Goal: Task Accomplishment & Management: Manage account settings

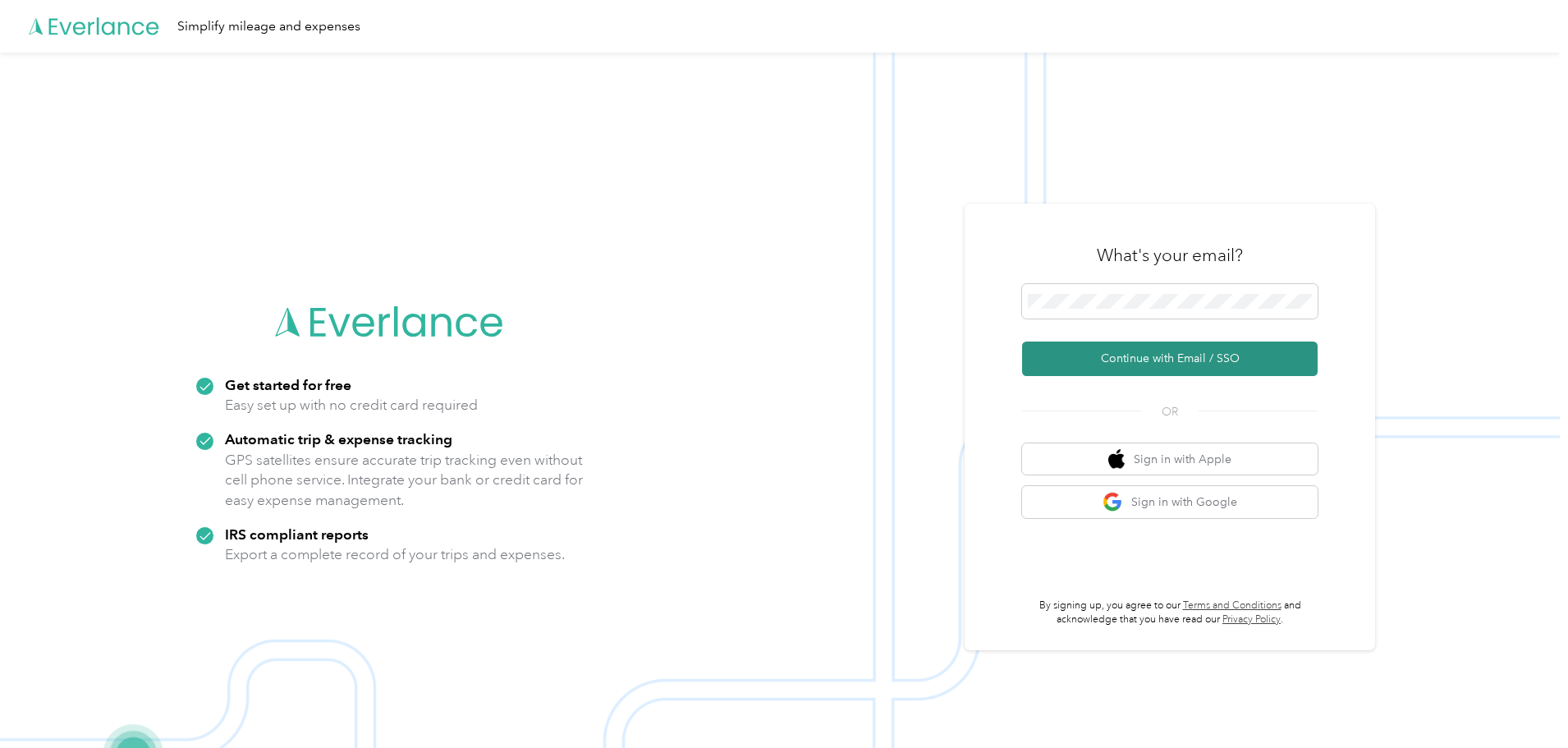
click at [1160, 353] on button "Continue with Email / SSO" at bounding box center [1170, 359] width 296 height 35
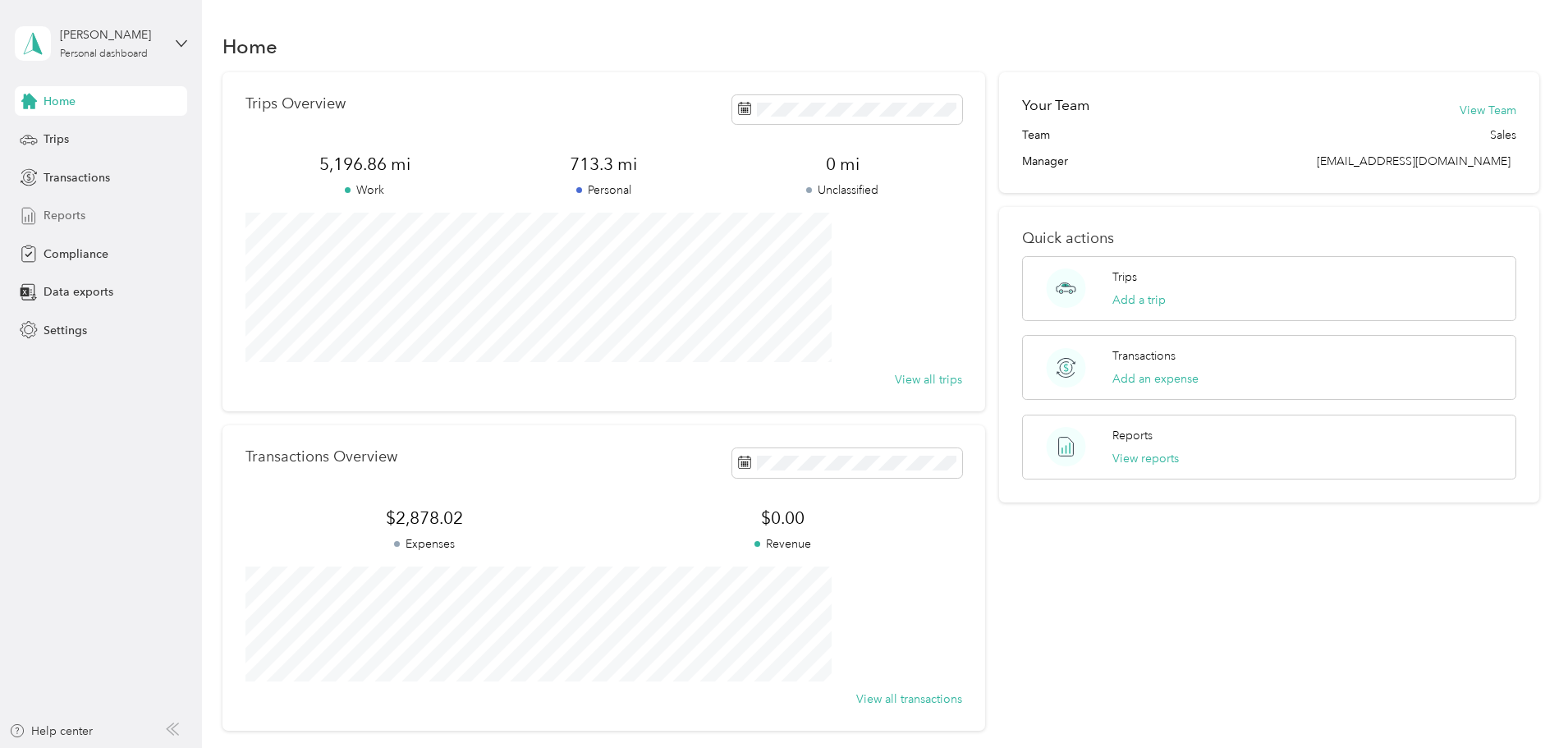
click at [56, 205] on div "Reports" at bounding box center [101, 216] width 172 height 29
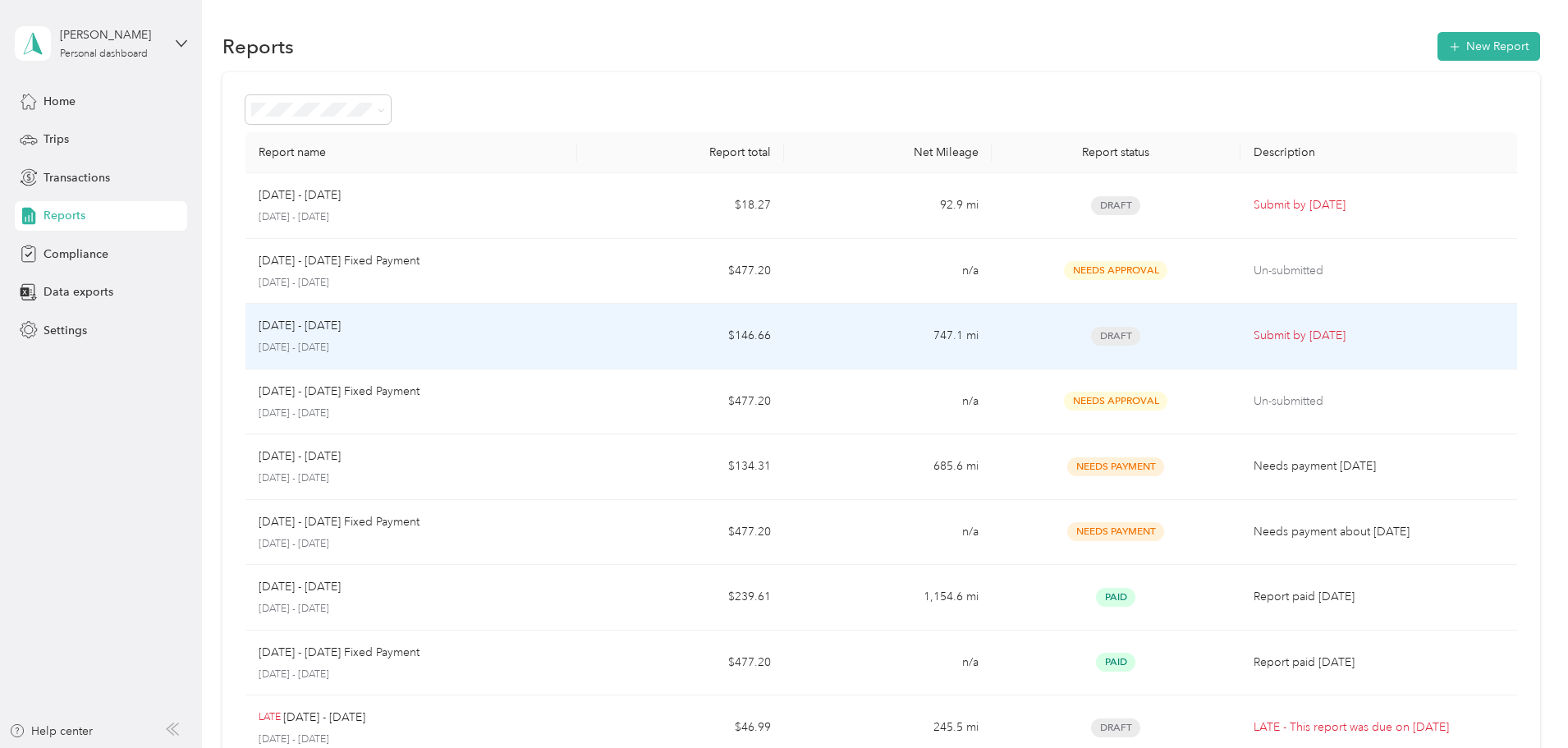
click at [1254, 333] on p "Submit by [DATE]" at bounding box center [1379, 336] width 251 height 18
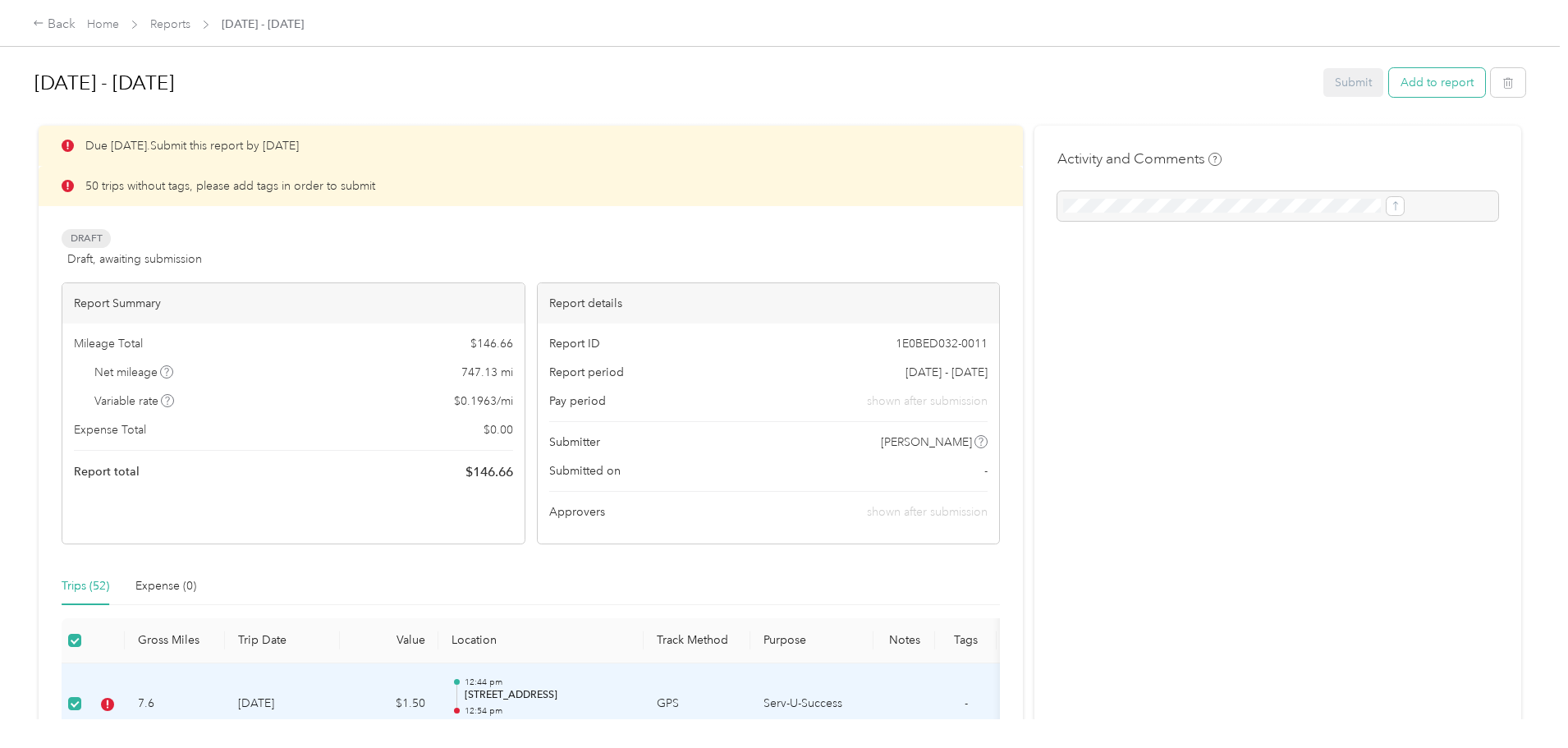
click at [1390, 81] on button "Add to report" at bounding box center [1437, 81] width 96 height 28
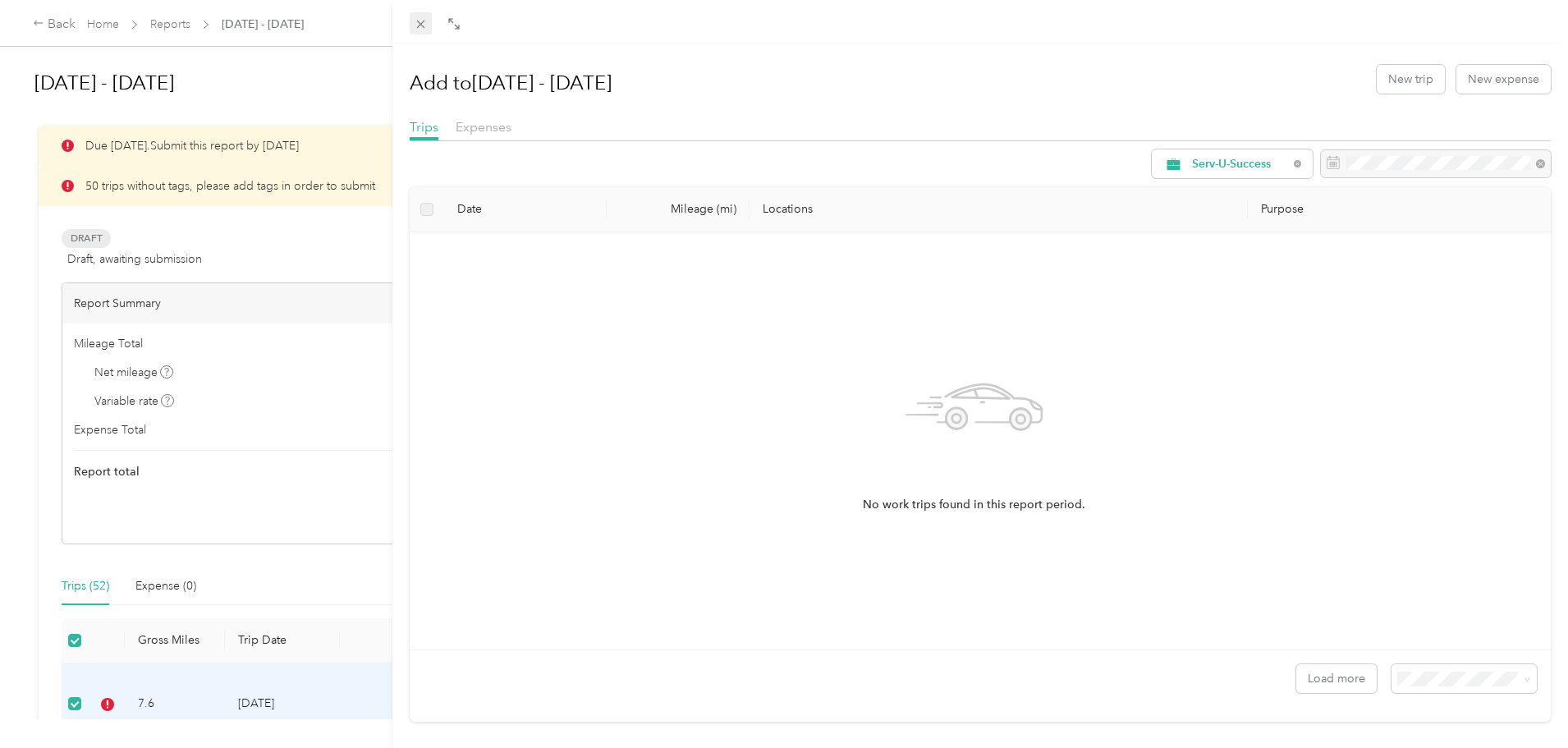
click at [422, 18] on icon at bounding box center [420, 24] width 14 height 14
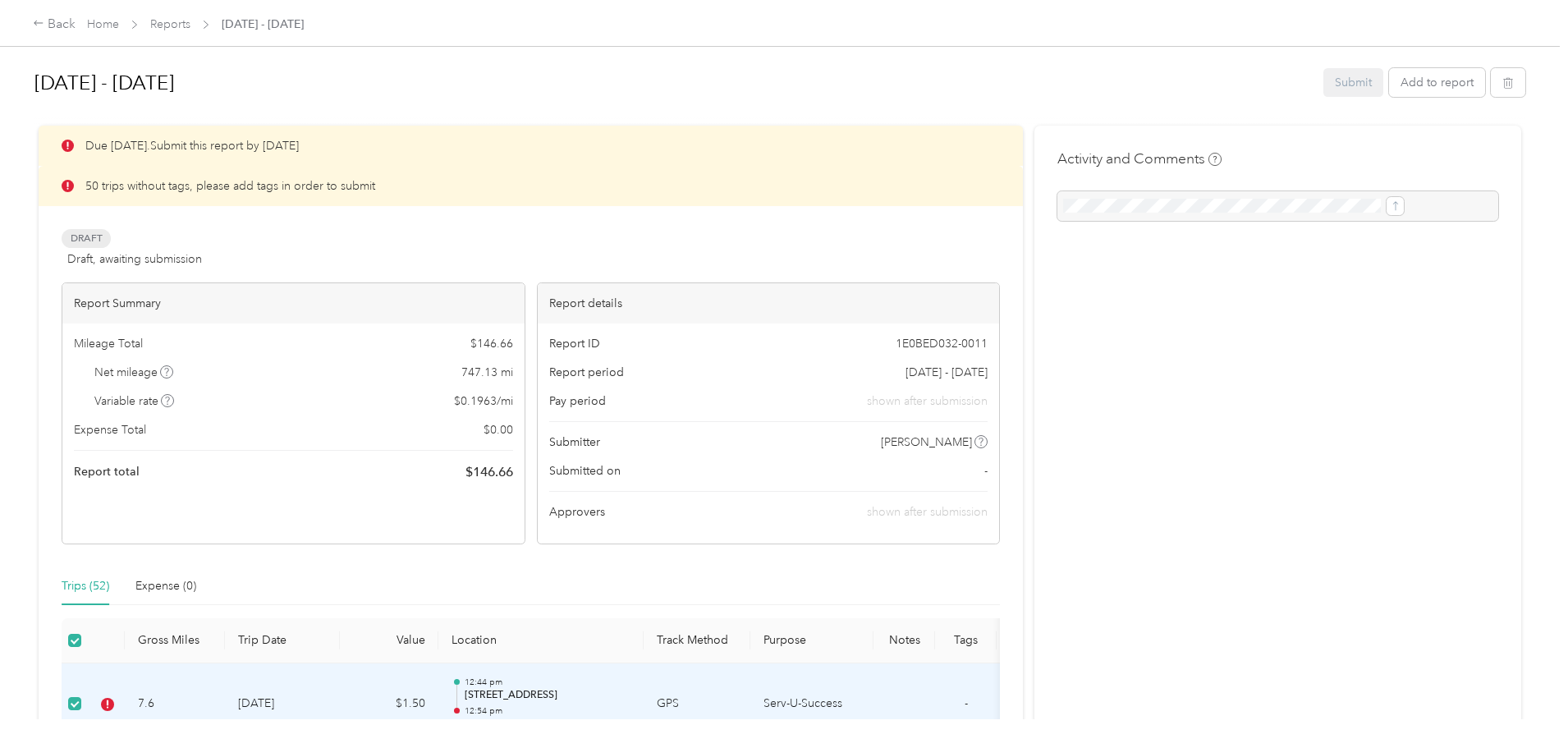
click at [217, 190] on p "50 trips without tags, please add tags in order to submit" at bounding box center [230, 186] width 290 height 17
click at [193, 179] on div "50 trips without tags, please add tags in order to submit" at bounding box center [531, 186] width 985 height 40
click at [262, 178] on p "50 trips without tags, please add tags in order to submit" at bounding box center [230, 186] width 290 height 17
click at [263, 178] on p "50 trips without tags, please add tags in order to submit" at bounding box center [230, 186] width 290 height 17
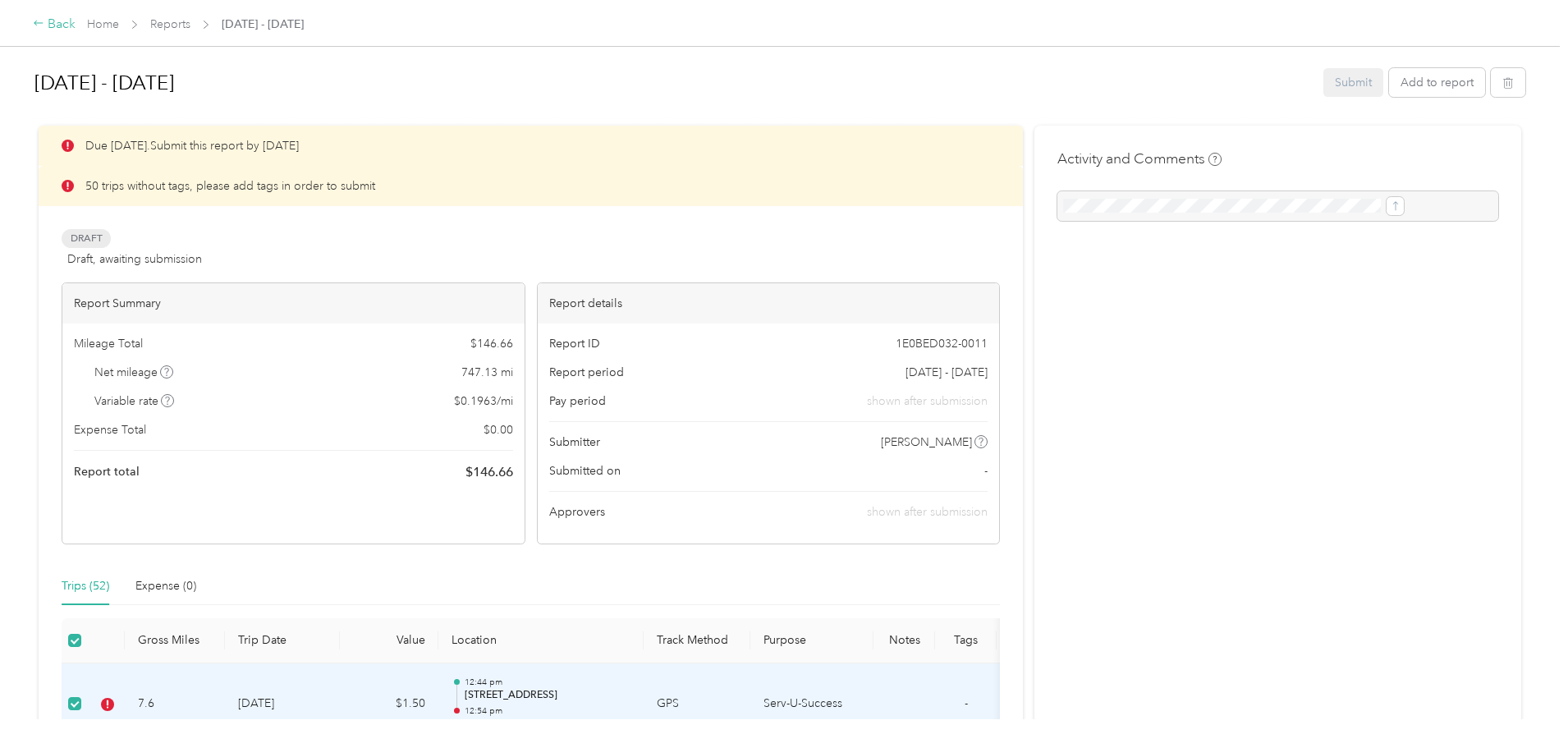
click at [76, 25] on div "Back" at bounding box center [54, 25] width 43 height 20
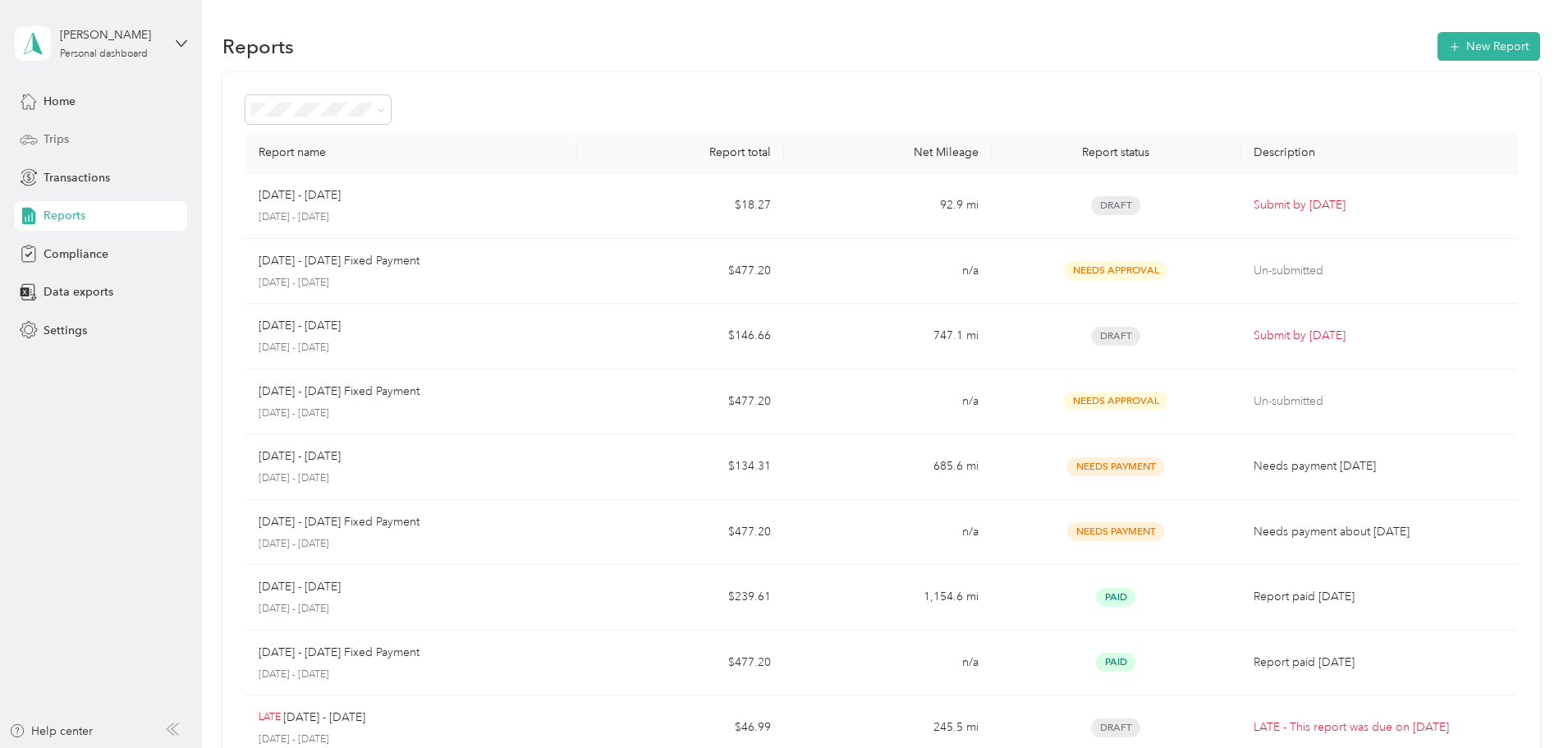
click at [63, 138] on span "Trips" at bounding box center [57, 139] width 26 height 17
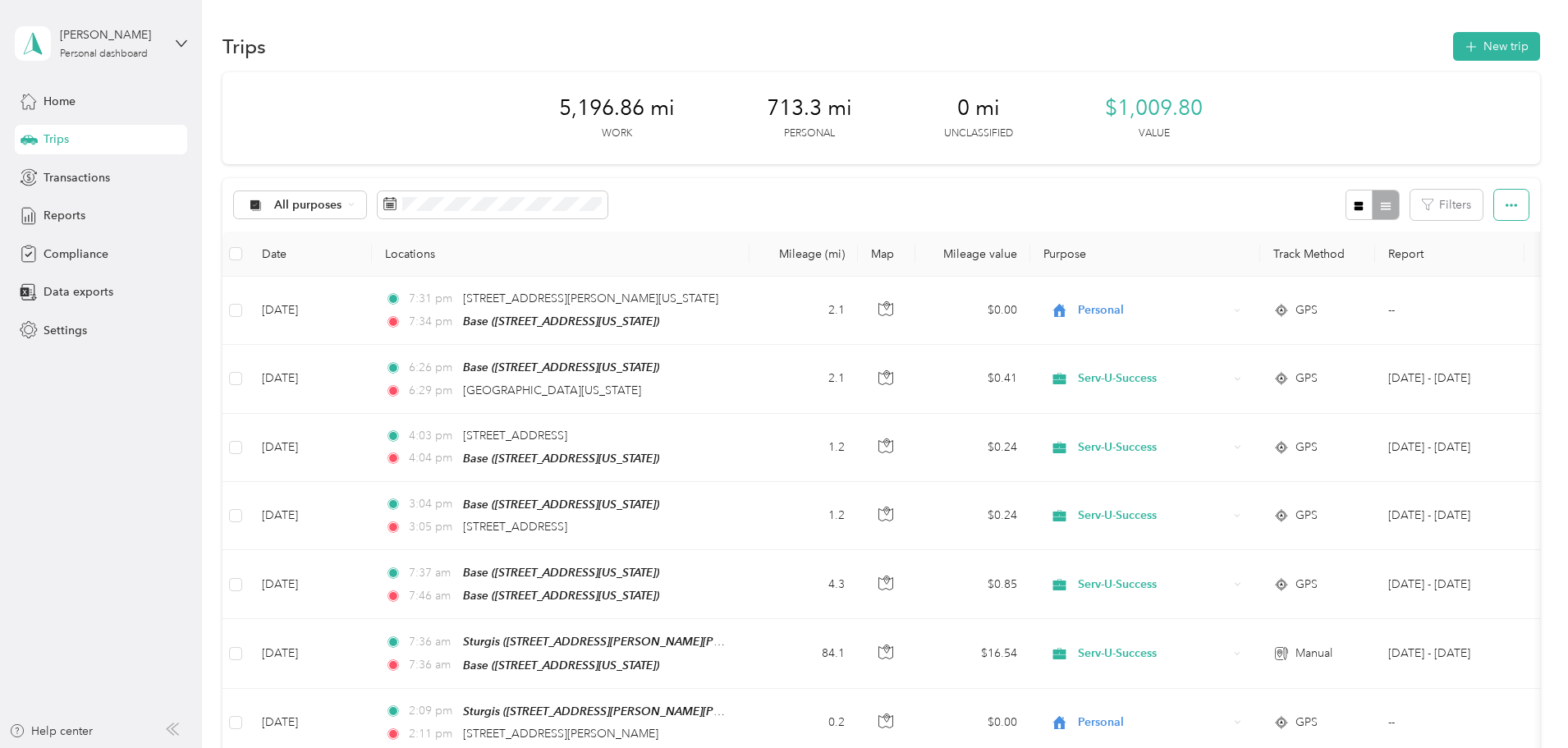
click at [1506, 203] on icon "button" at bounding box center [1511, 205] width 12 height 12
click at [67, 216] on span "Reports" at bounding box center [65, 215] width 42 height 17
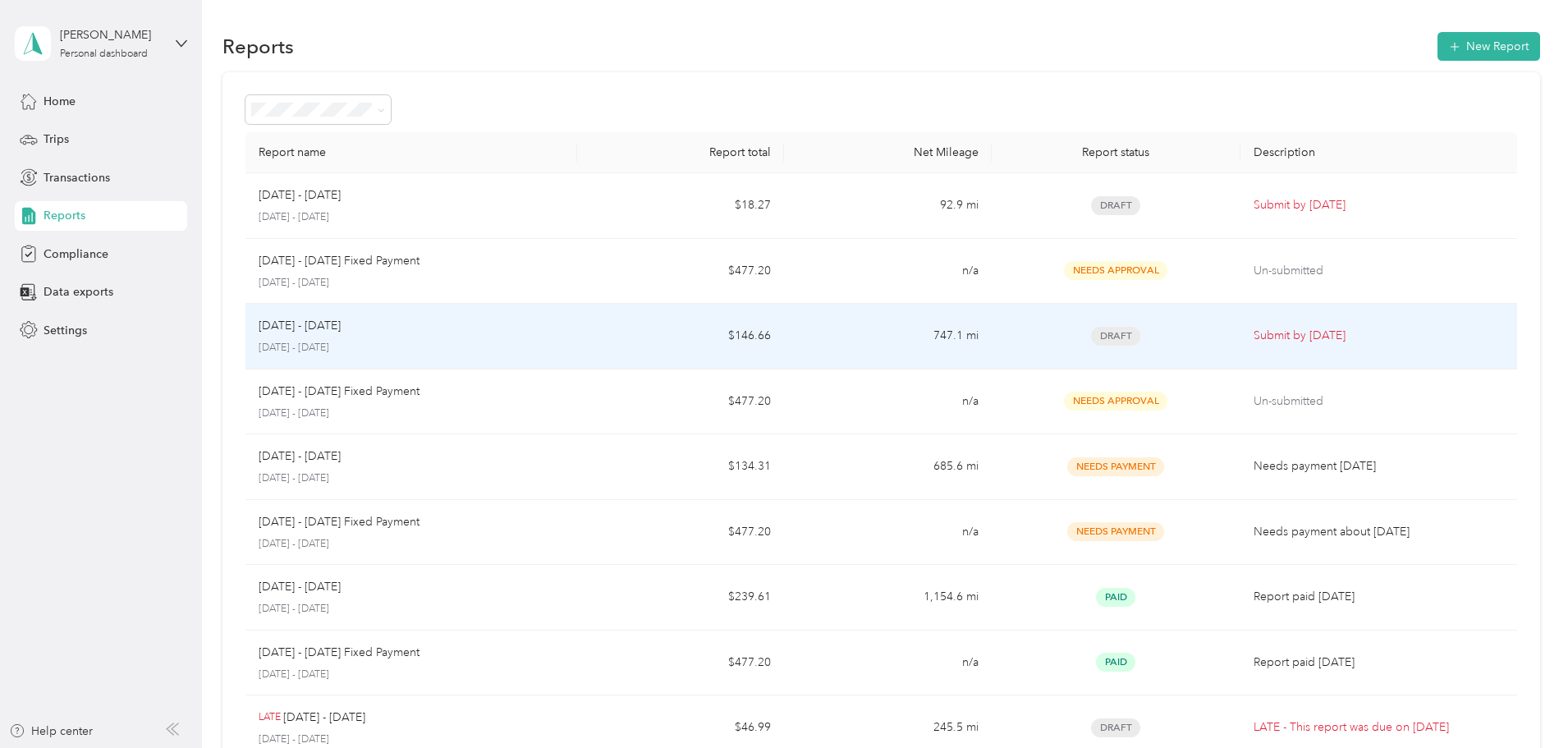
click at [1254, 328] on p "Submit by [DATE]" at bounding box center [1379, 336] width 251 height 18
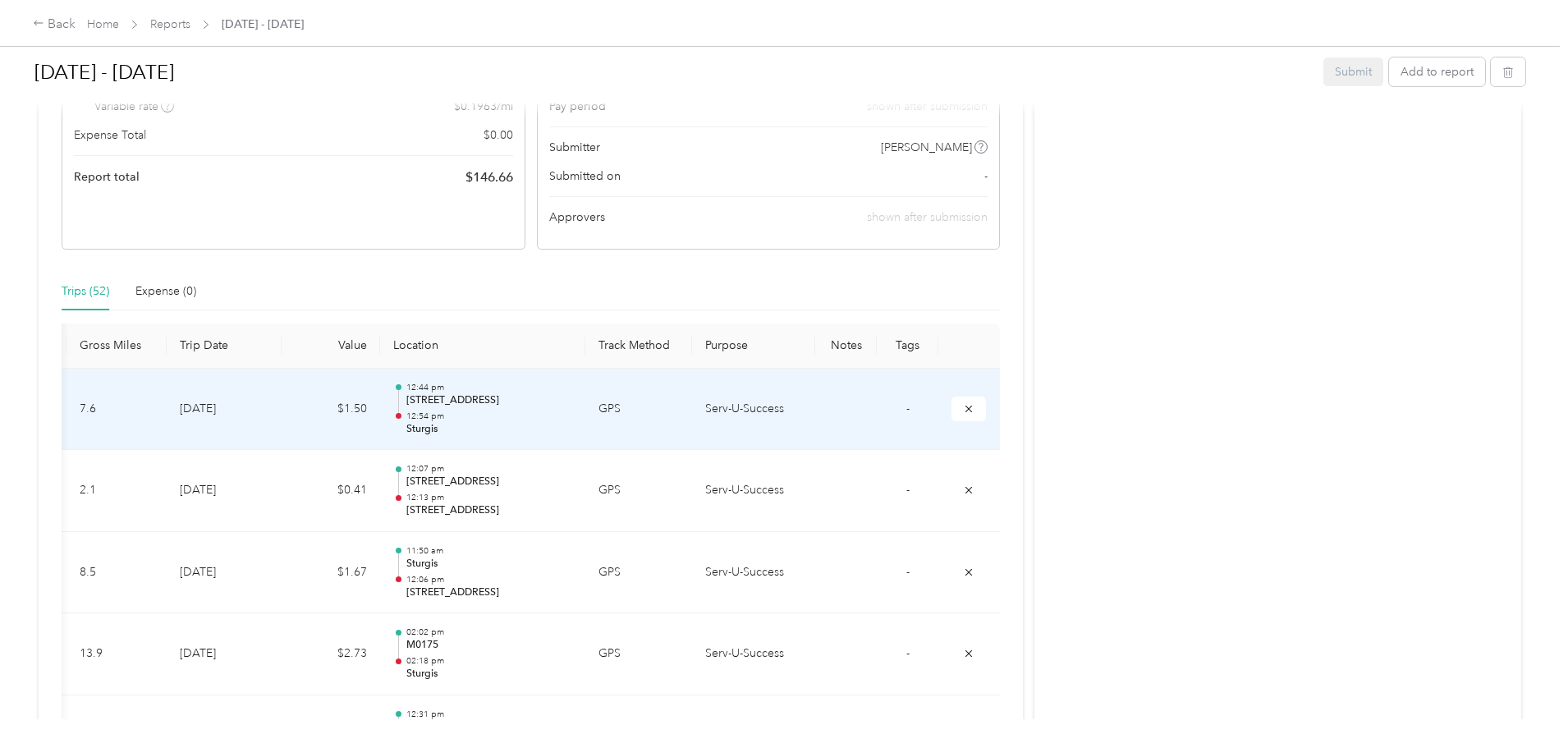
scroll to position [329, 0]
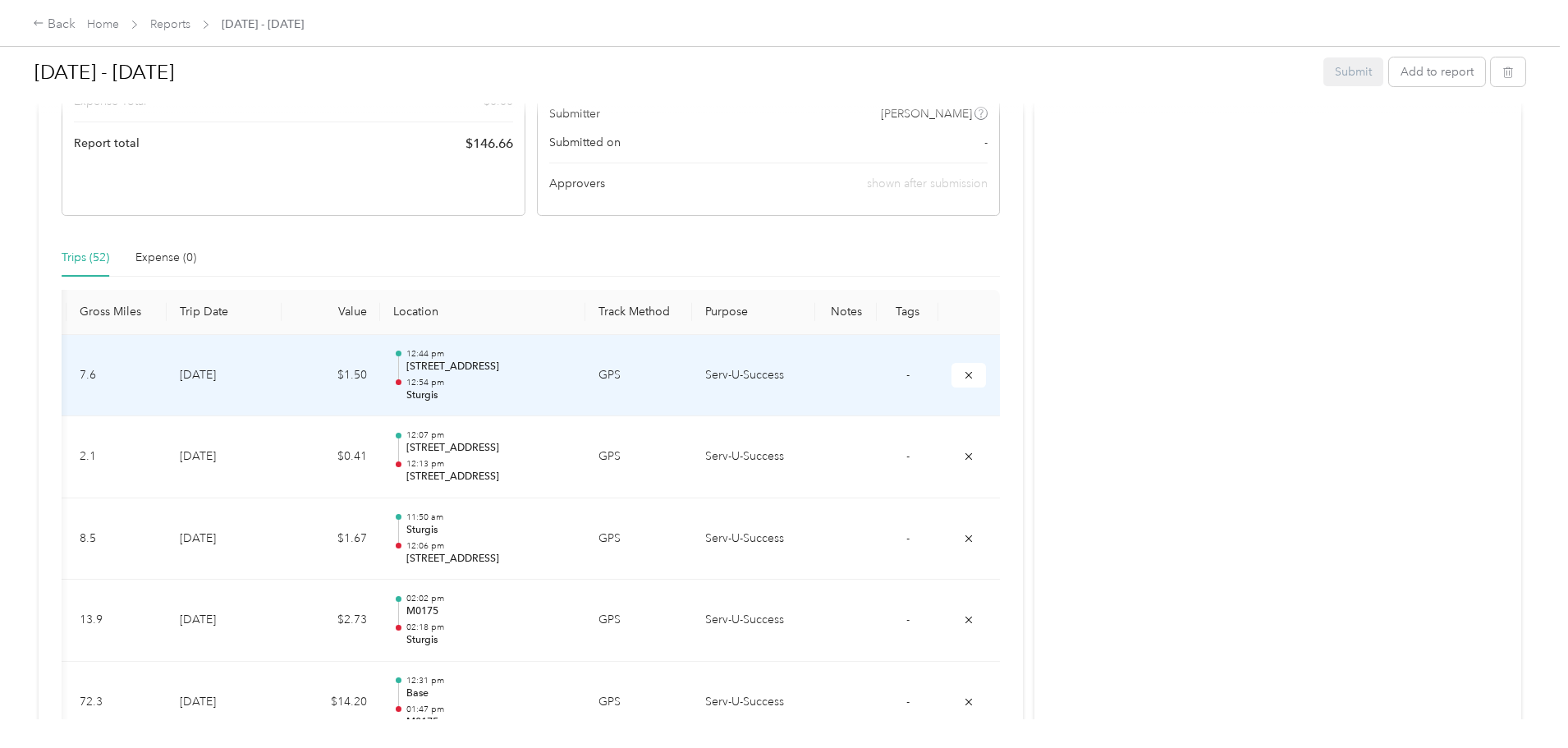
click at [877, 371] on td "-" at bounding box center [907, 376] width 61 height 82
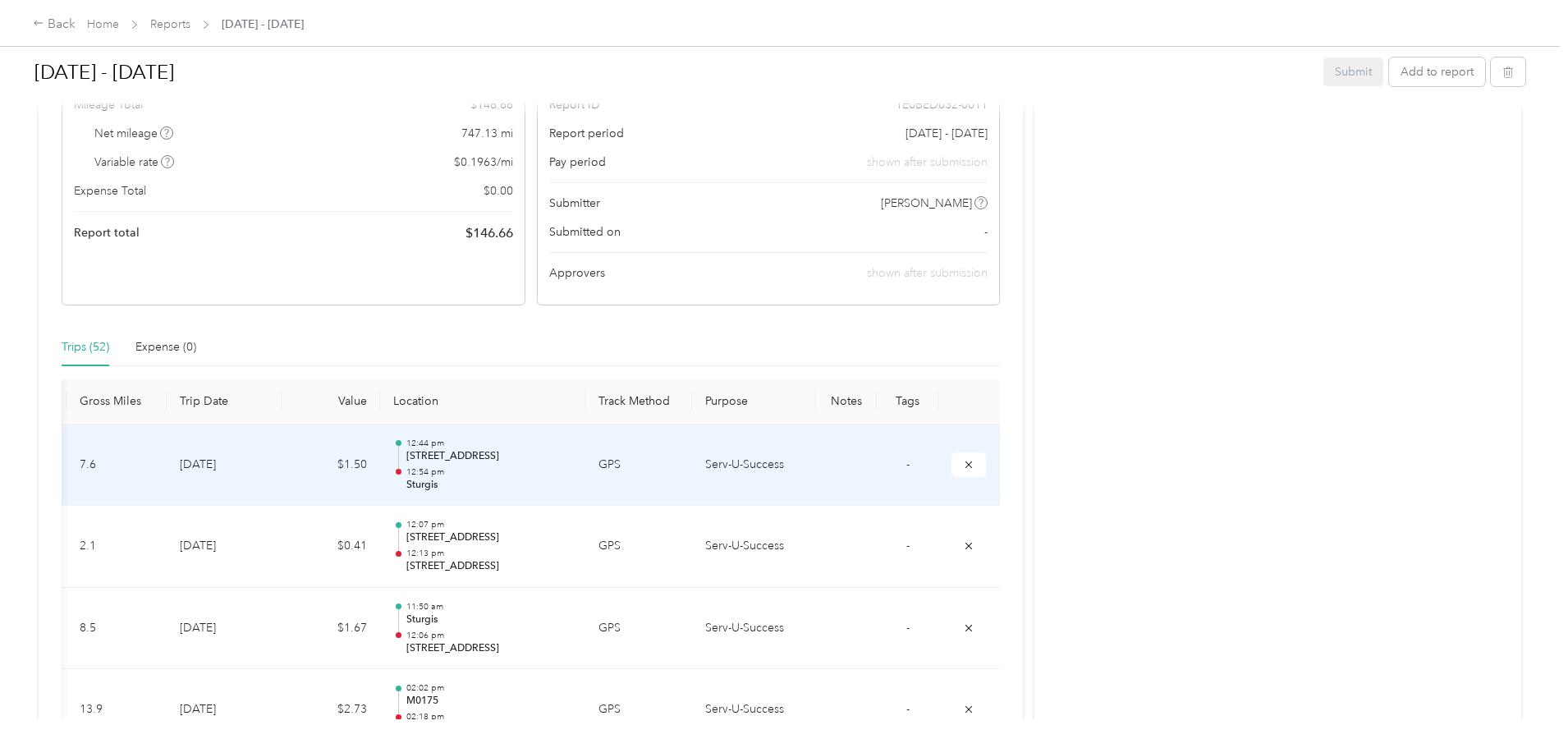
scroll to position [0, 0]
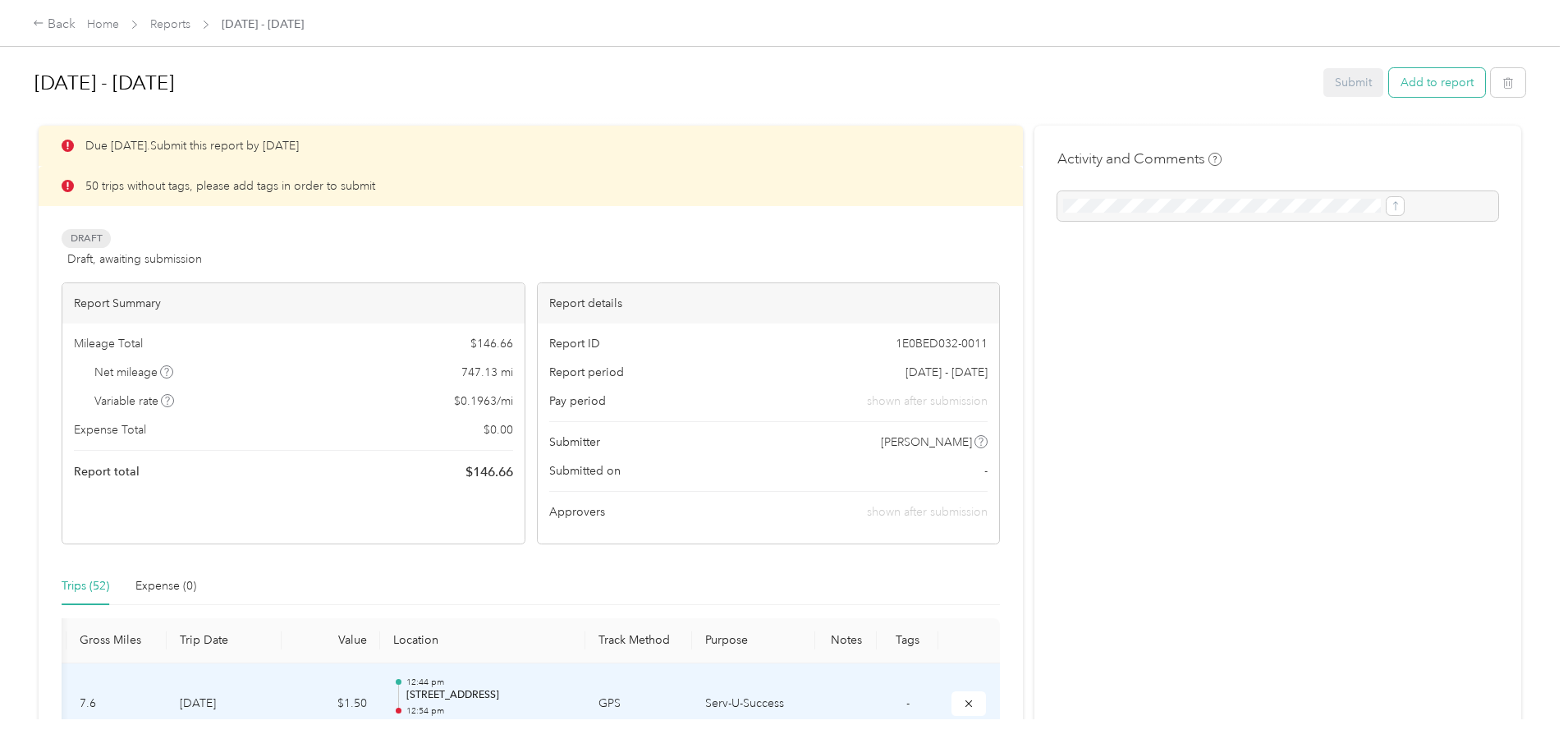
click at [1390, 90] on button "Add to report" at bounding box center [1437, 81] width 96 height 28
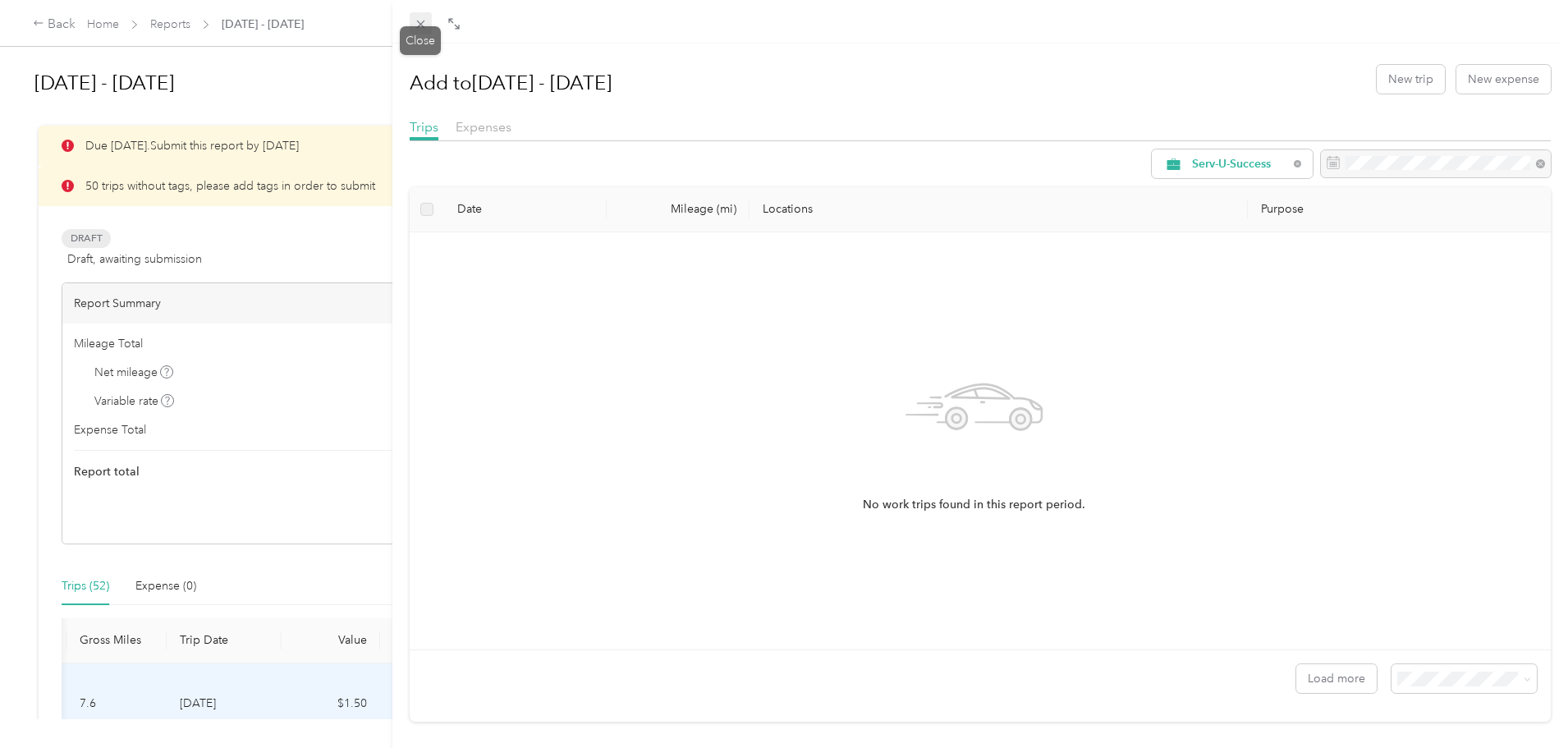
click at [418, 26] on icon at bounding box center [420, 24] width 14 height 14
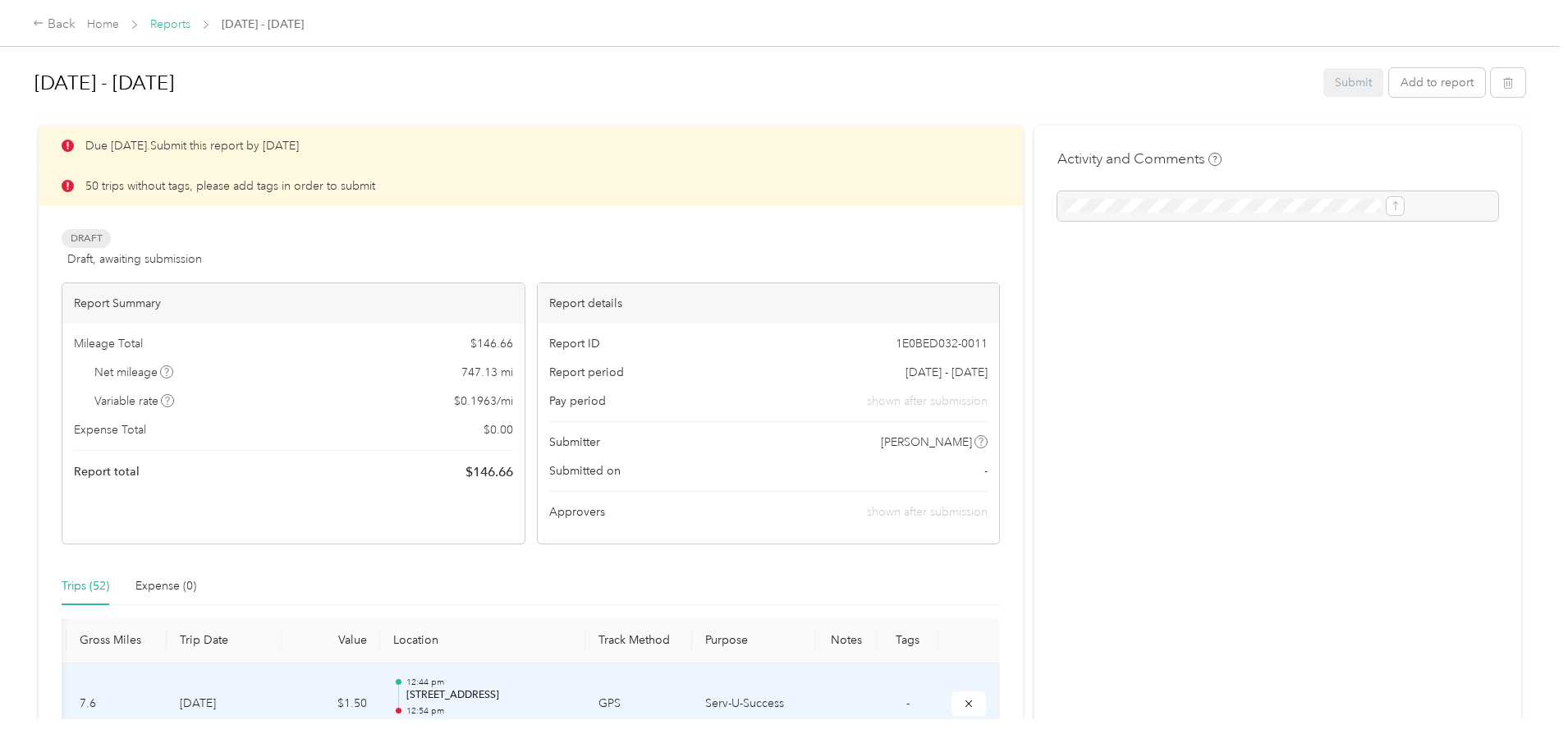
click at [190, 20] on link "Reports" at bounding box center [170, 24] width 40 height 14
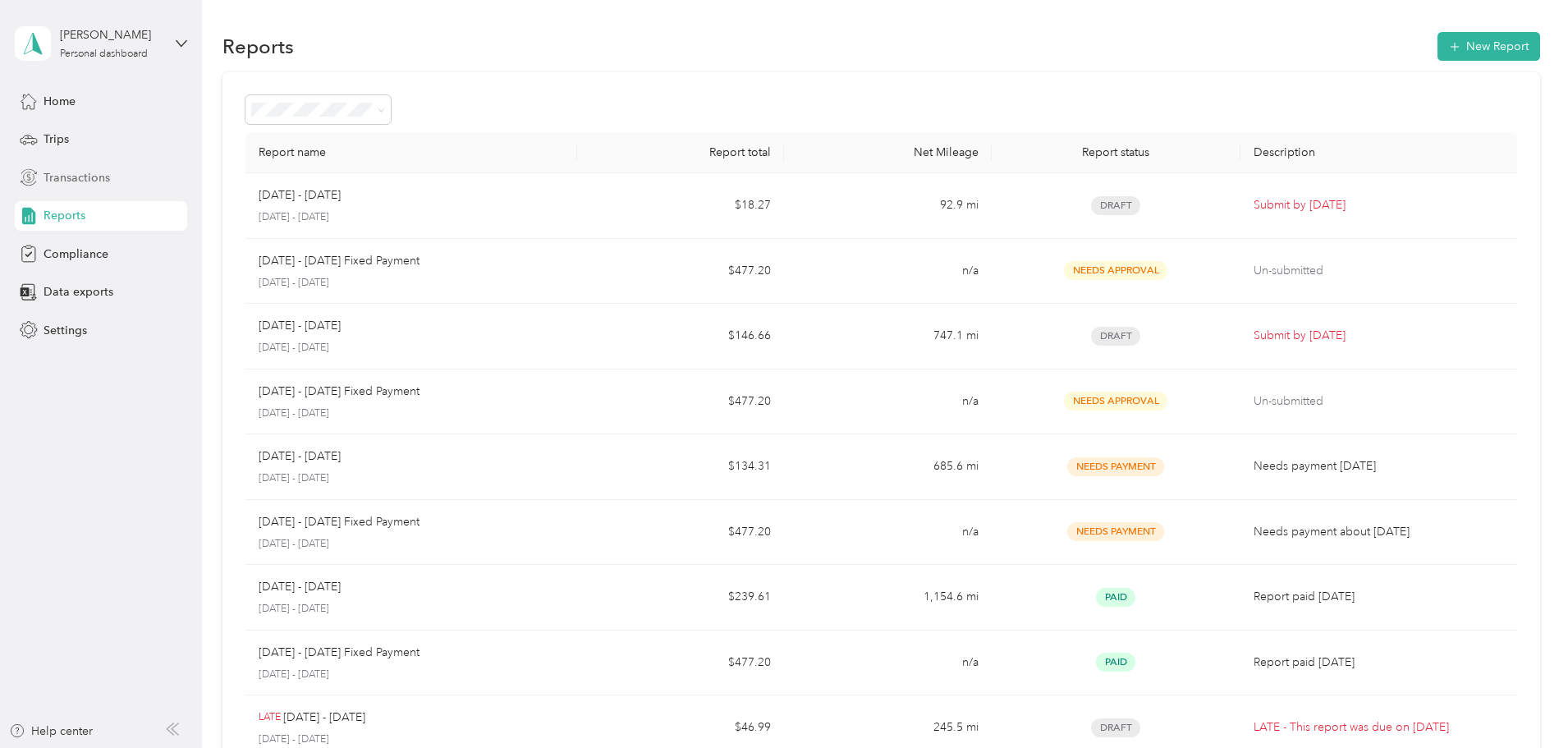
click at [100, 179] on span "Transactions" at bounding box center [77, 178] width 67 height 17
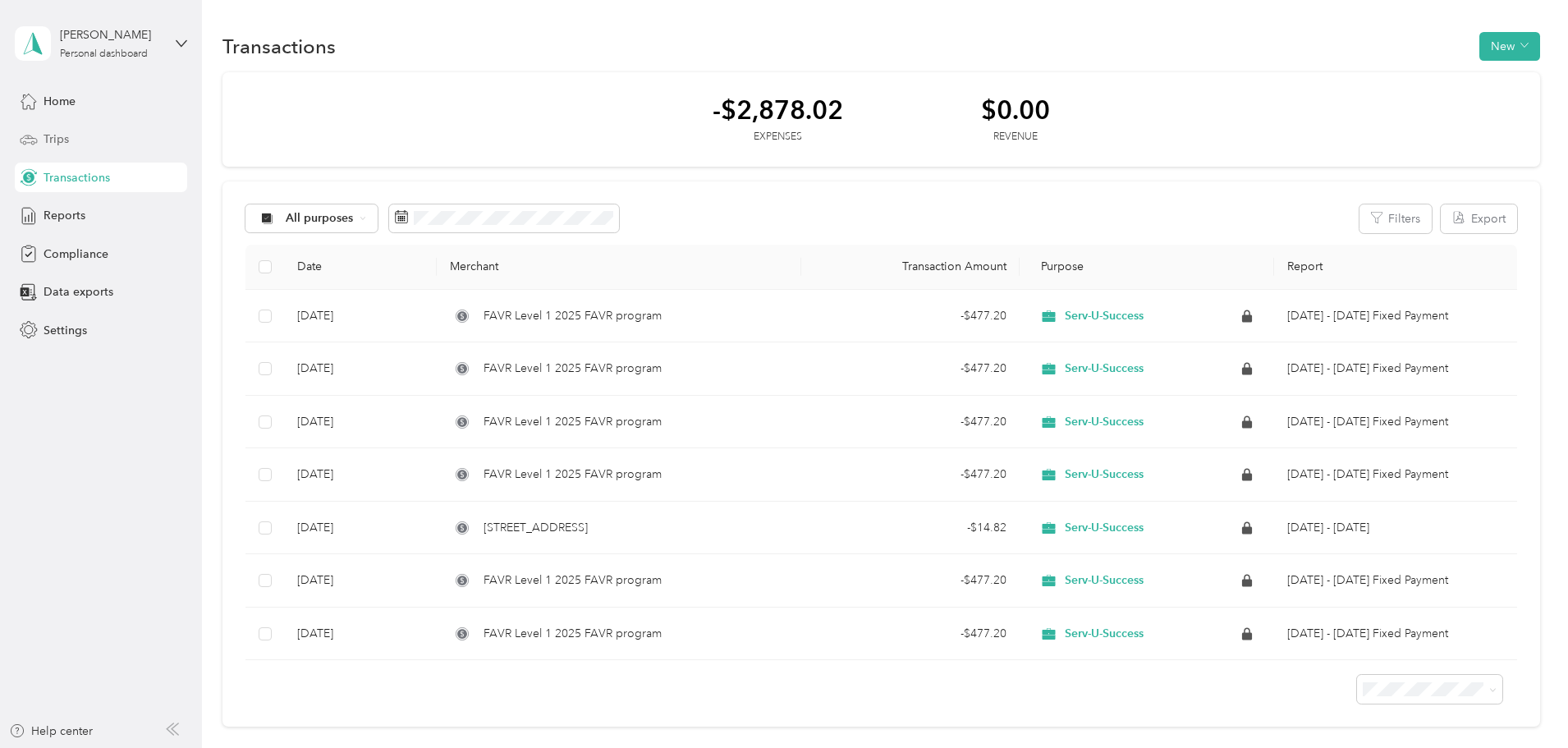
click at [49, 146] on span "Trips" at bounding box center [57, 139] width 26 height 17
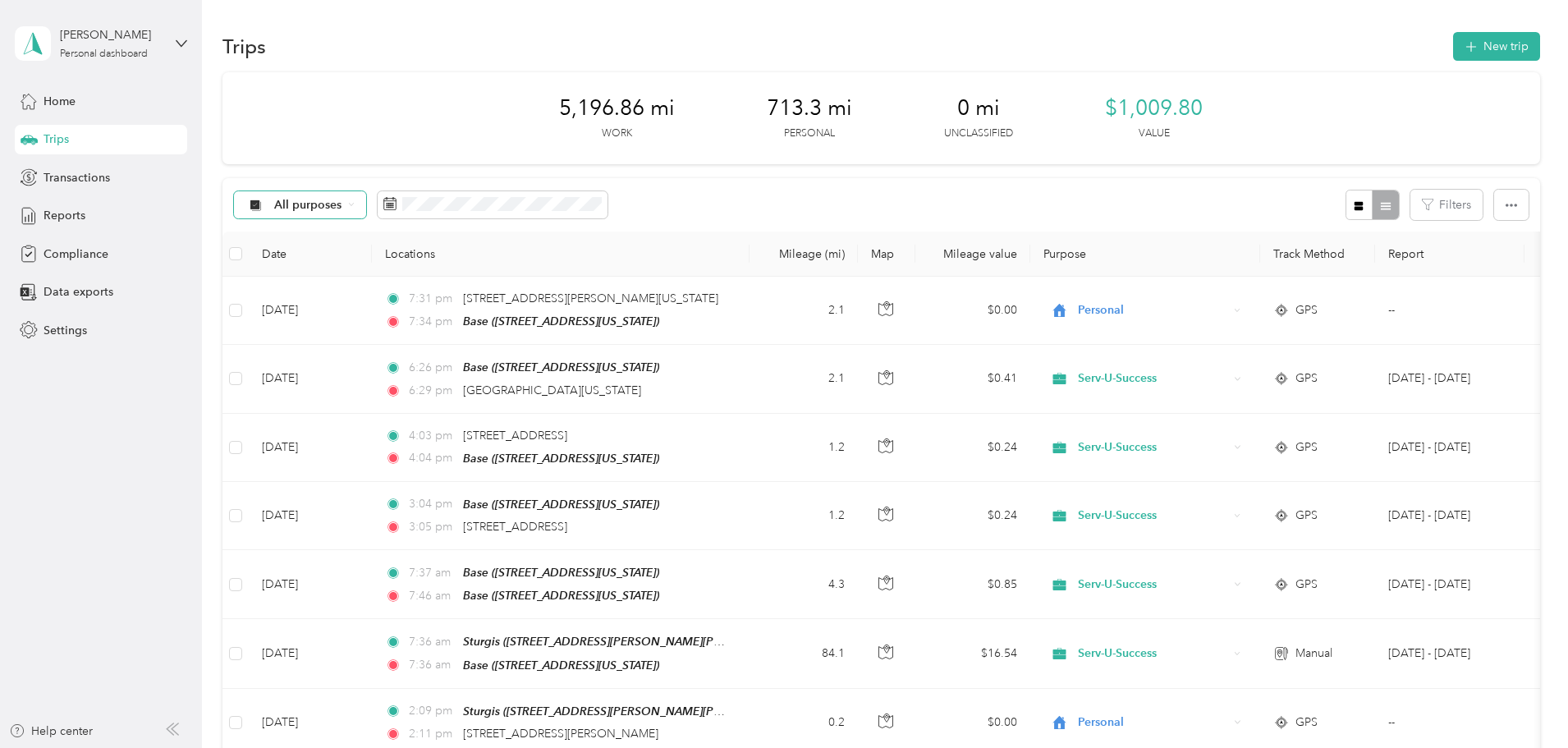
click at [342, 206] on span "All purposes" at bounding box center [308, 205] width 68 height 12
click at [422, 234] on span "All purposes" at bounding box center [424, 234] width 80 height 17
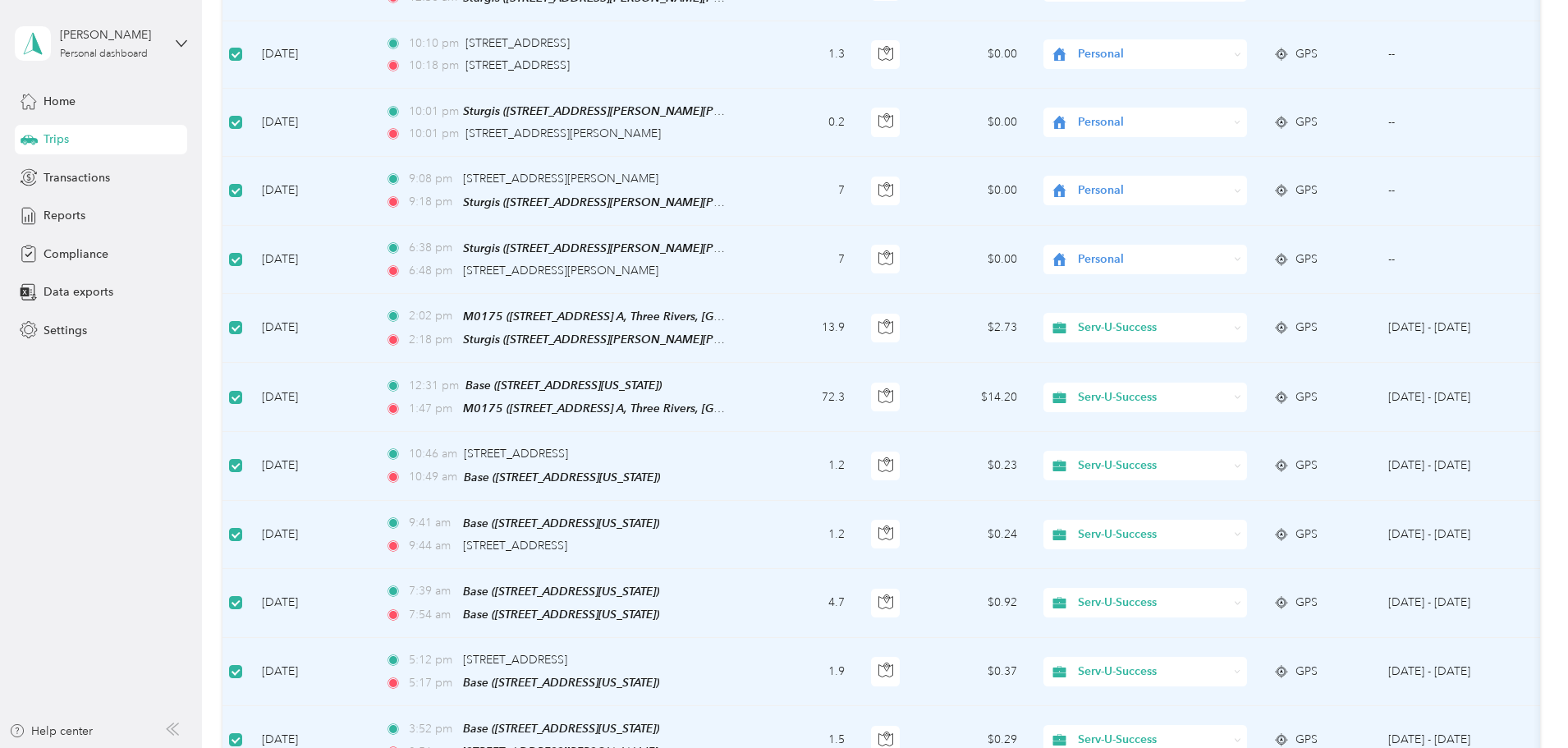
scroll to position [1479, 0]
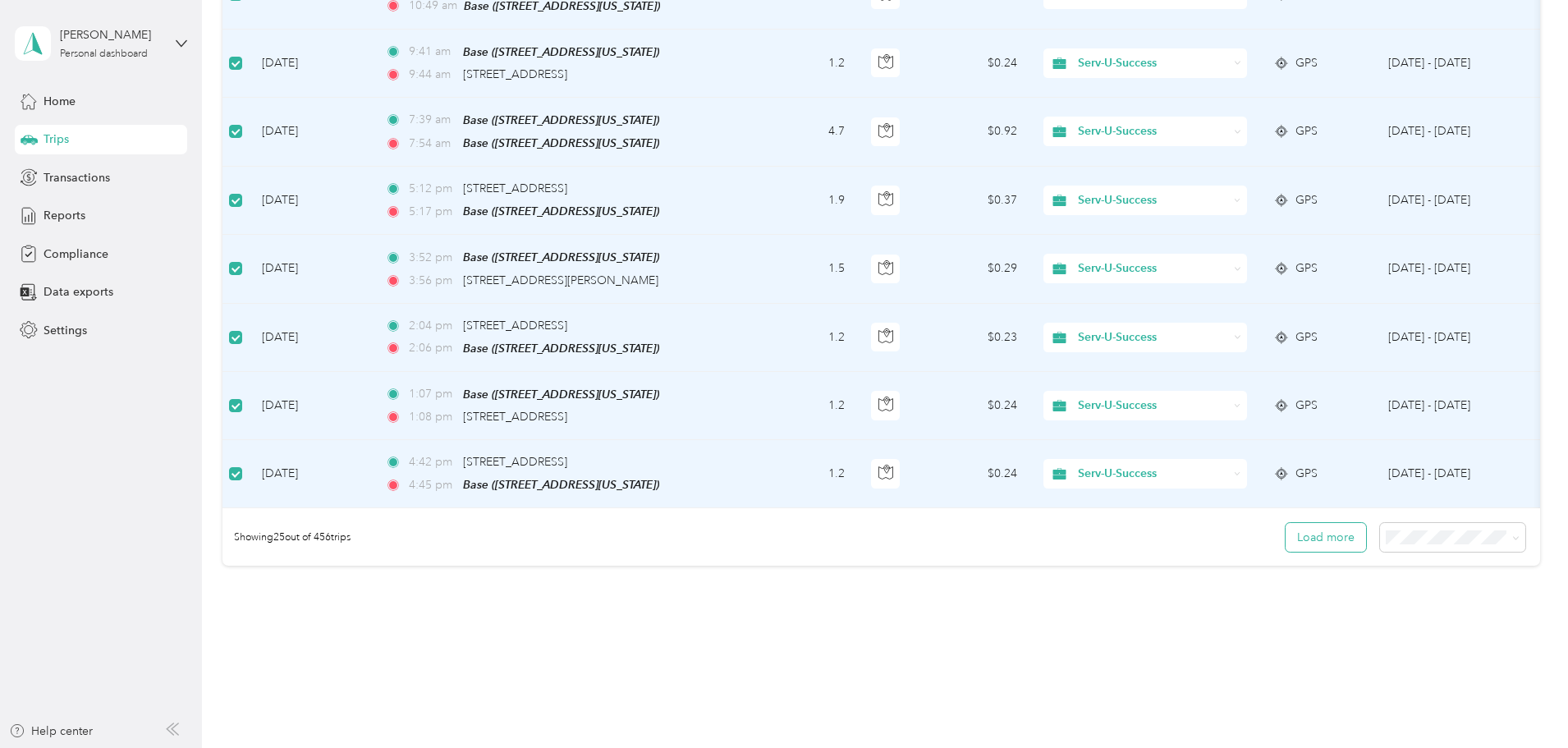
click at [1286, 531] on button "Load more" at bounding box center [1326, 537] width 81 height 28
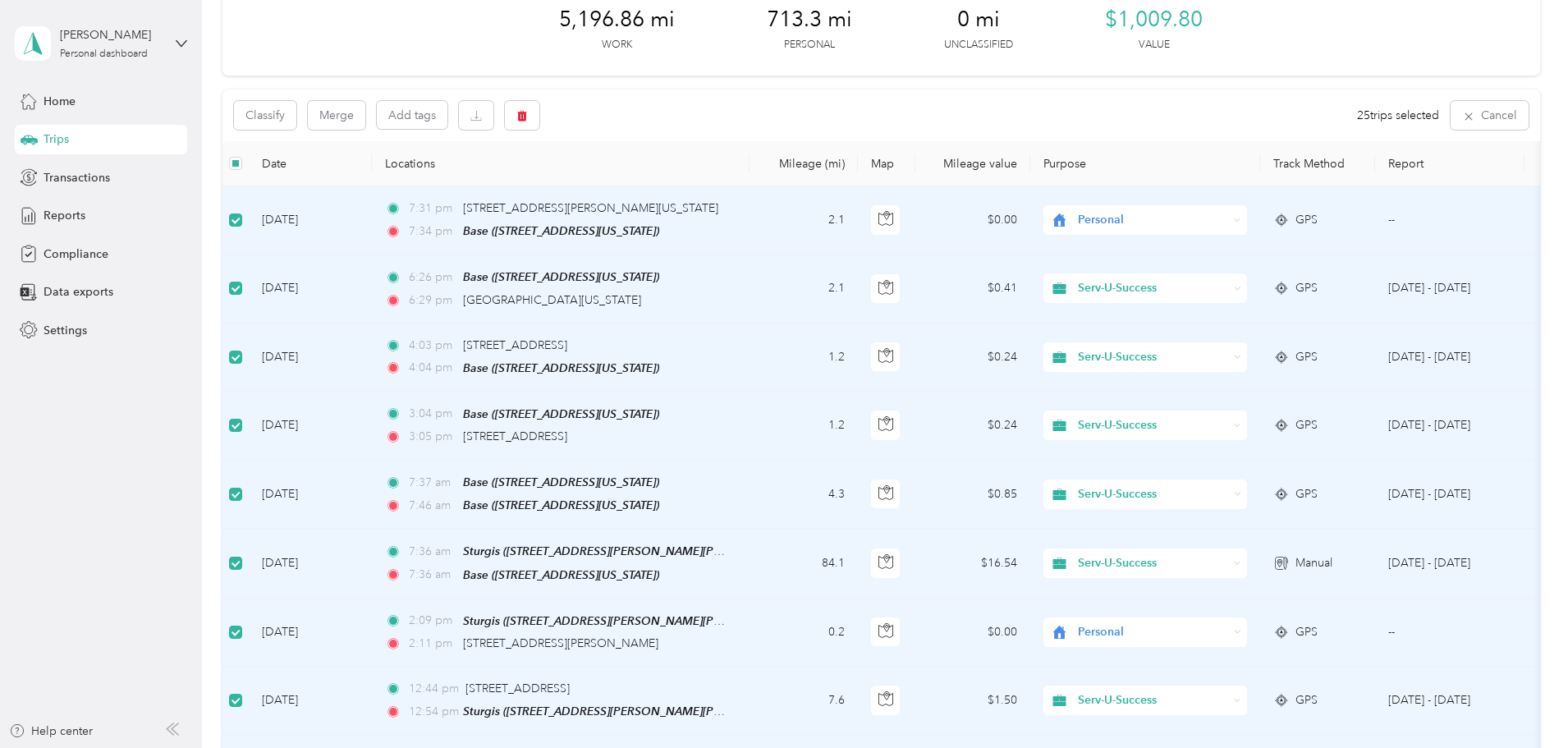
scroll to position [0, 0]
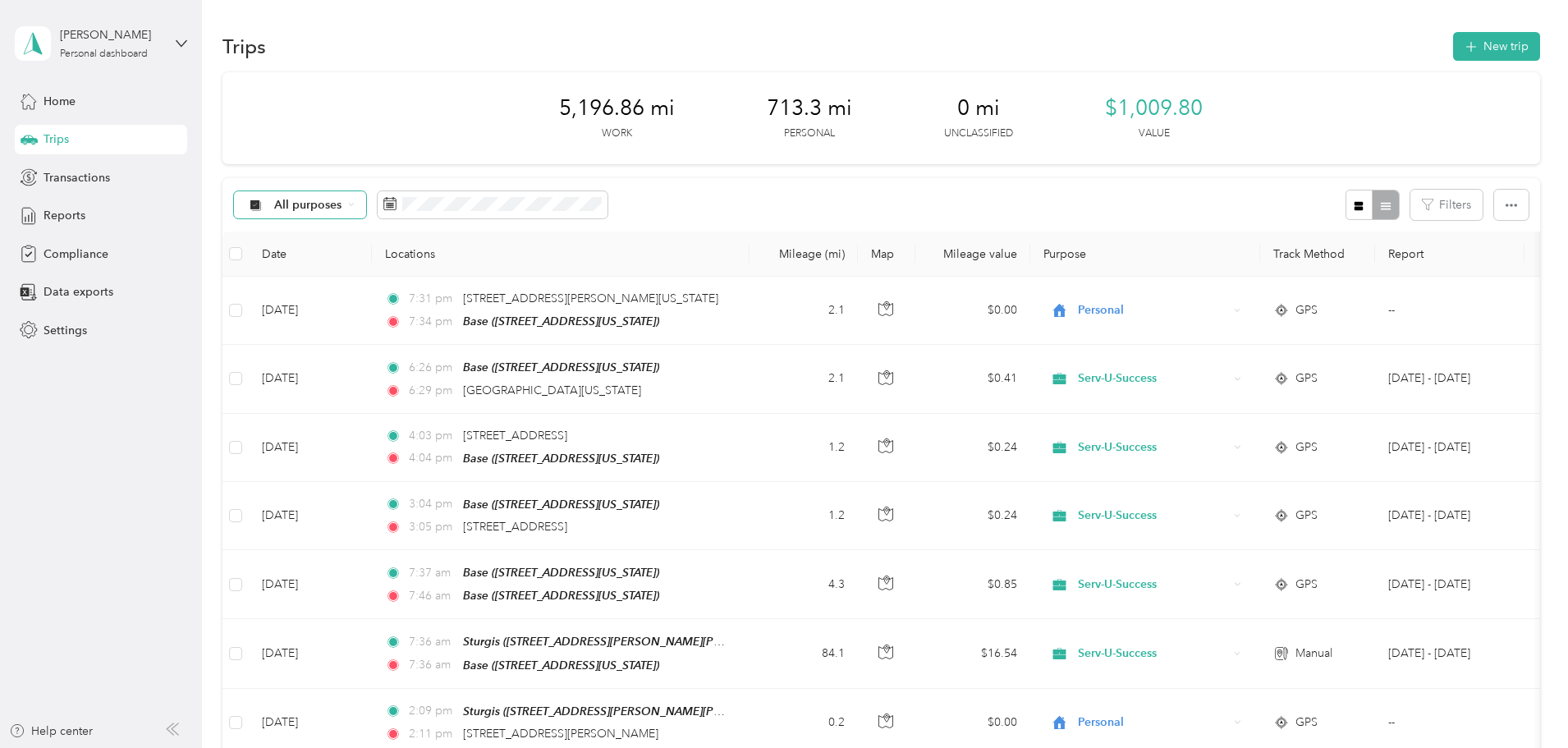
click at [342, 205] on span "All purposes" at bounding box center [308, 205] width 68 height 12
click at [420, 289] on span "Serv-U-Success" at bounding box center [424, 291] width 80 height 17
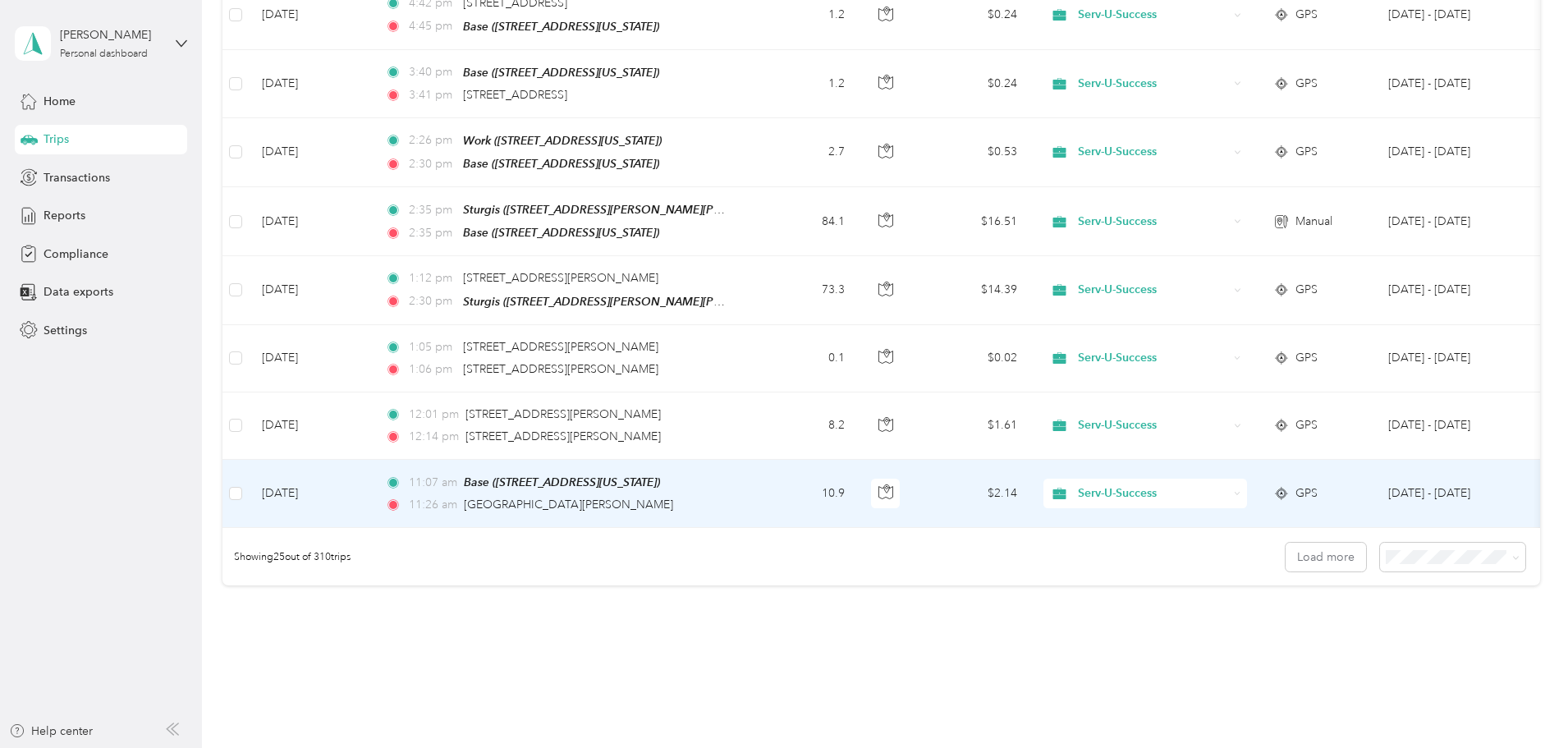
scroll to position [1433, 0]
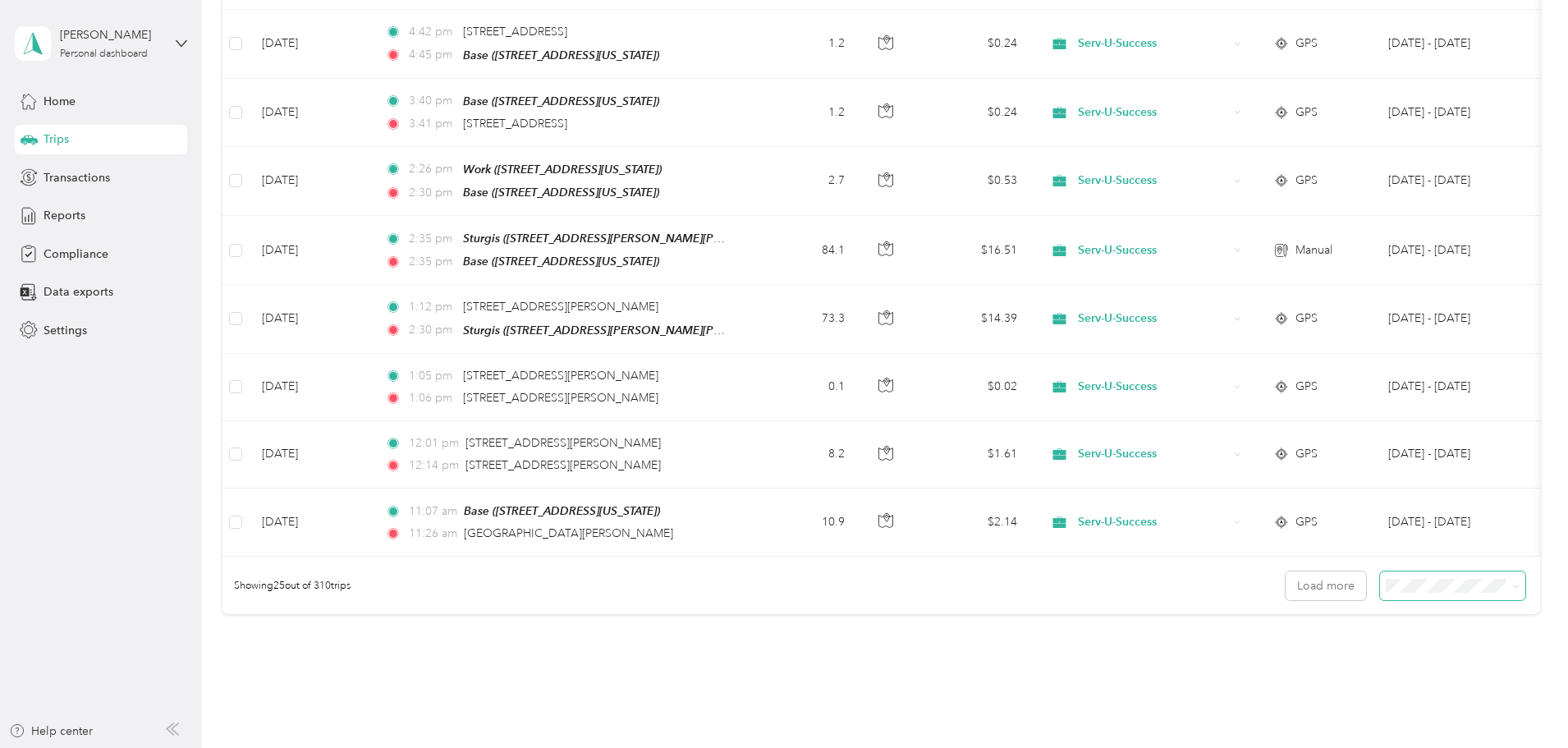
click at [1380, 585] on span at bounding box center [1453, 585] width 146 height 28
click at [1304, 665] on span "100 per load" at bounding box center [1313, 660] width 68 height 14
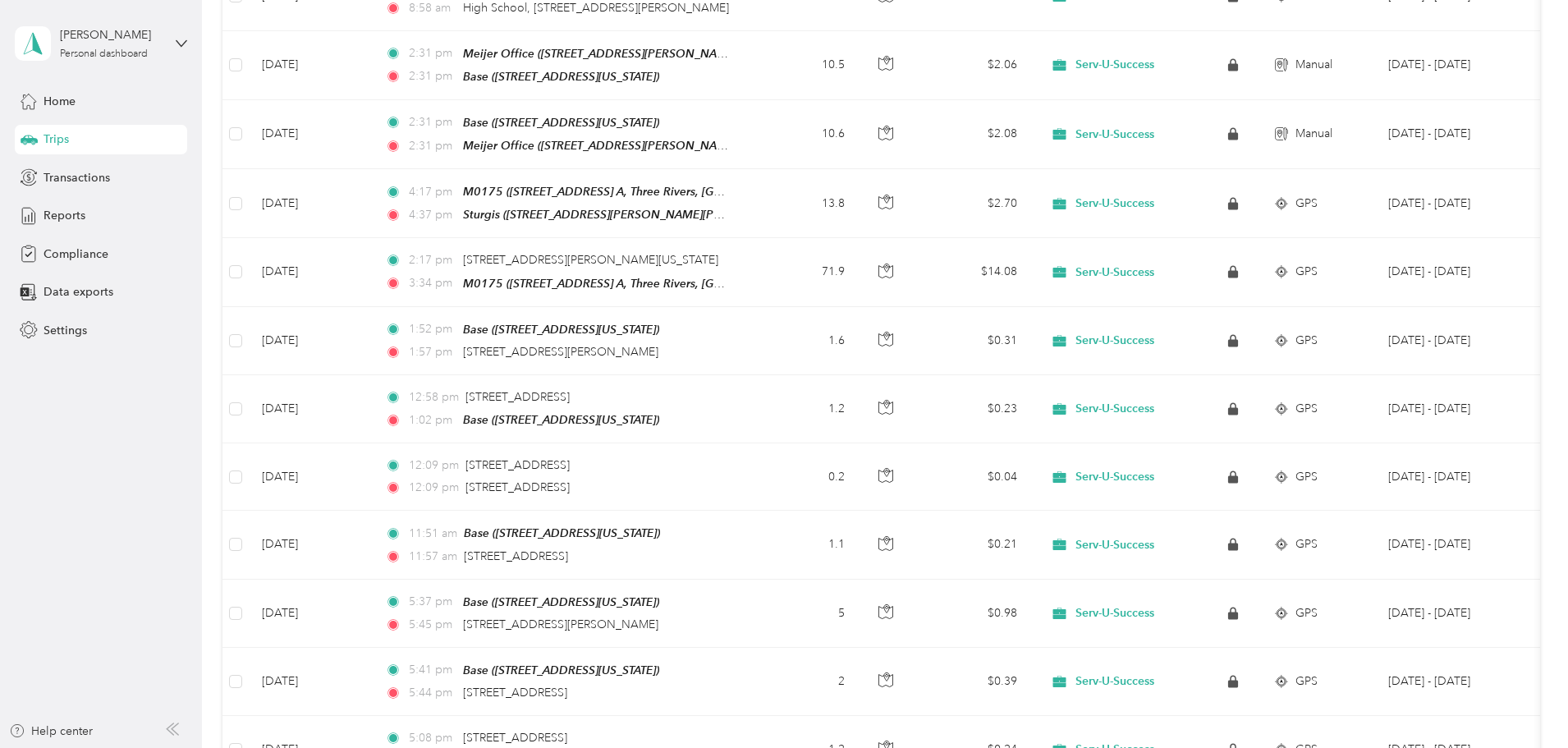
scroll to position [6525, 0]
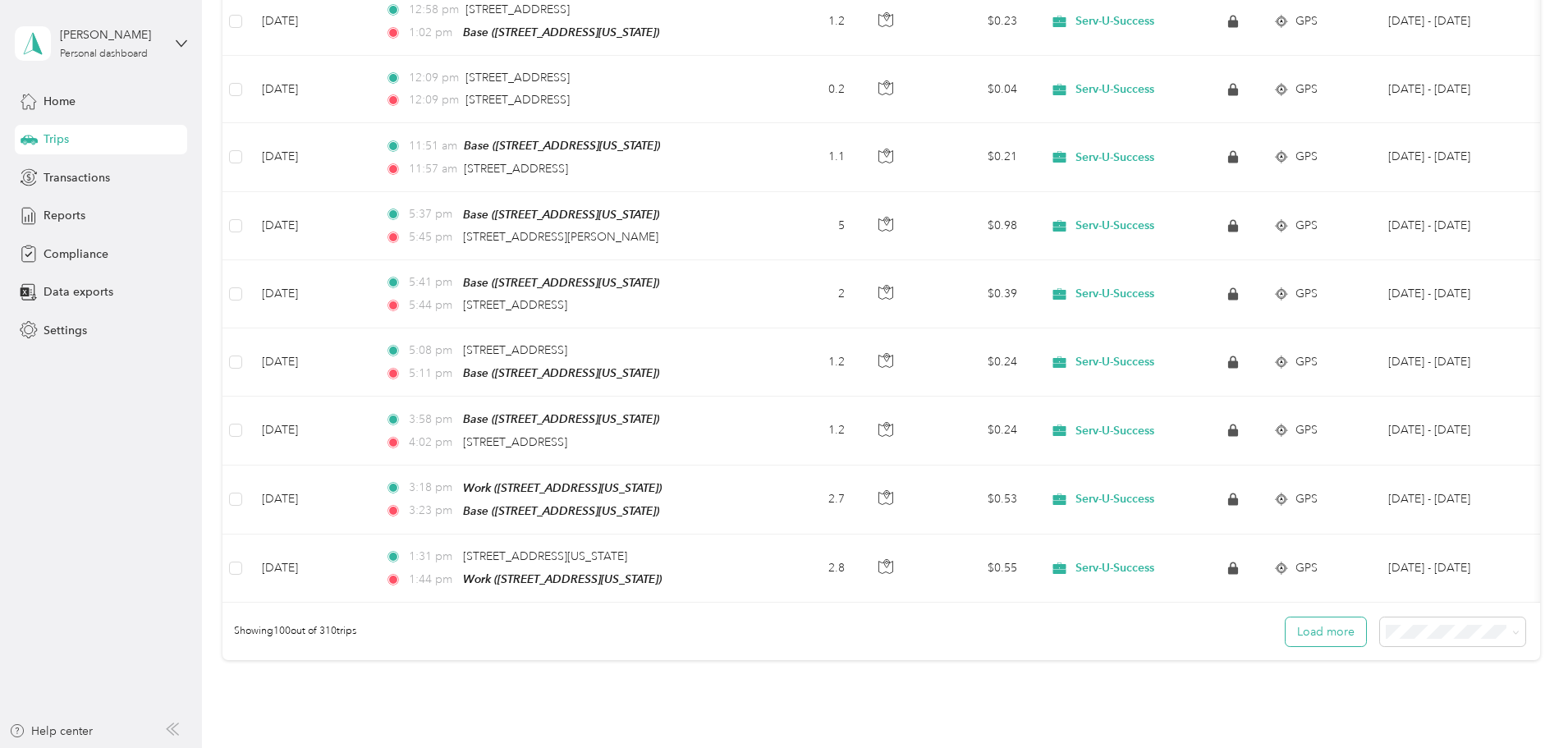
click at [1286, 618] on button "Load more" at bounding box center [1326, 632] width 81 height 28
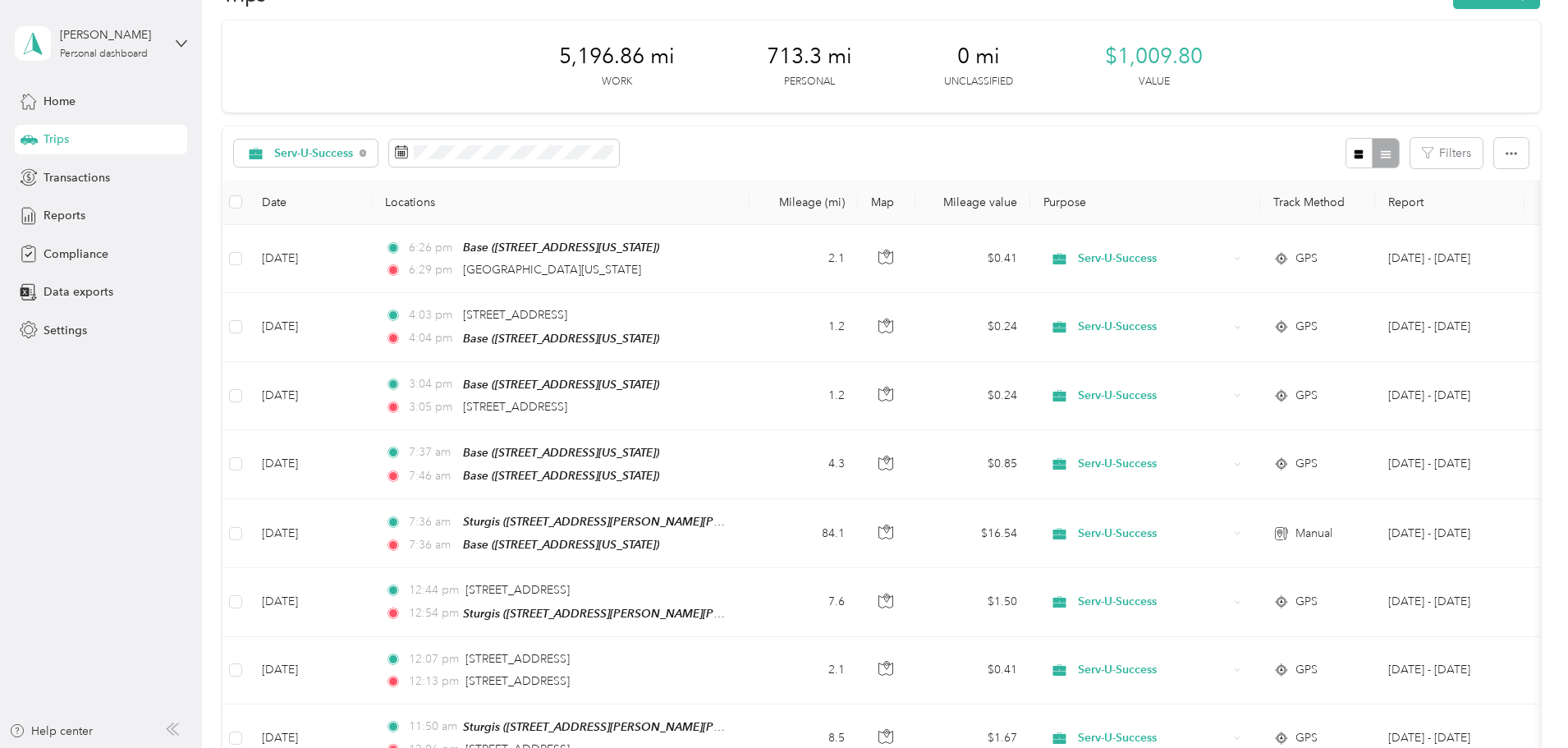
scroll to position [0, 0]
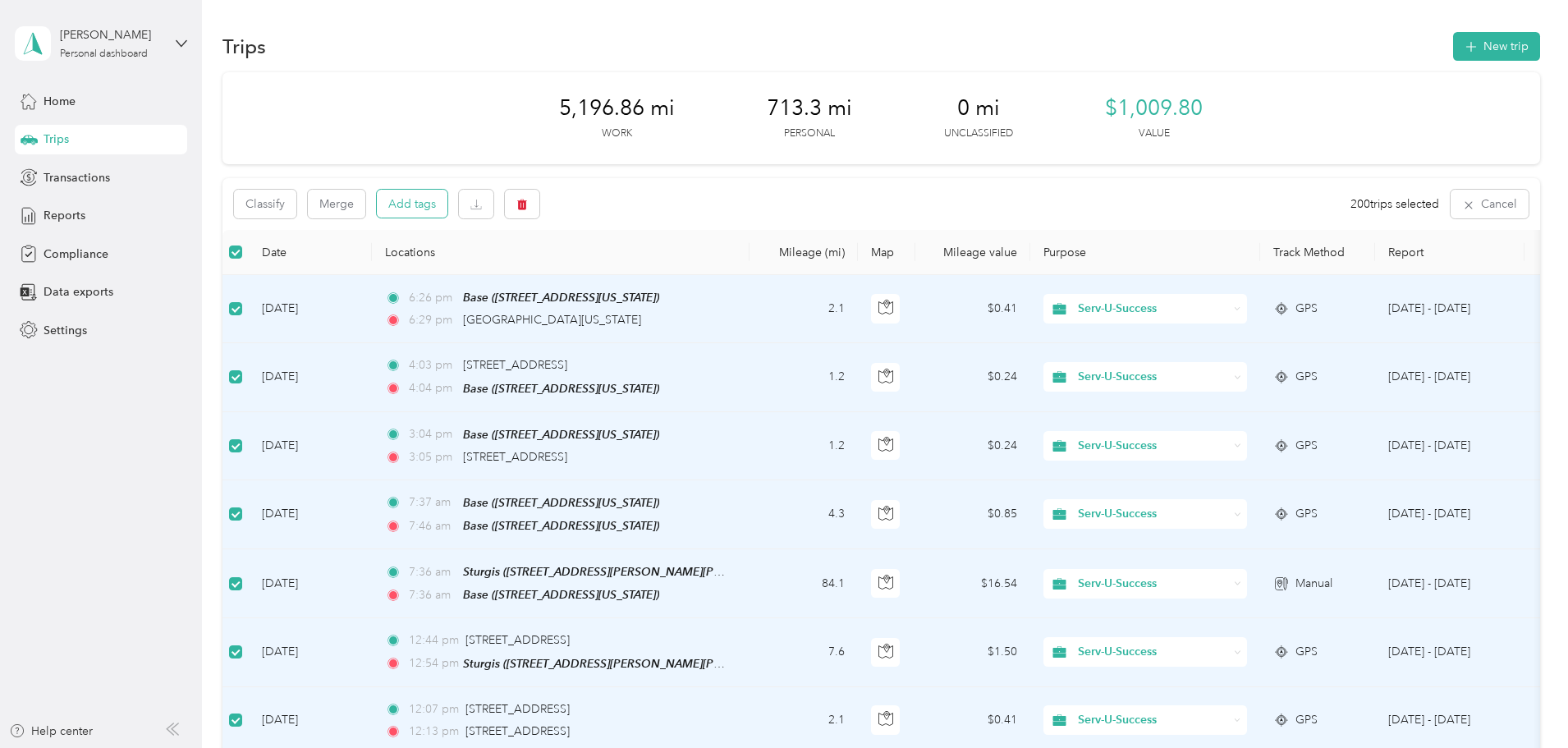
click at [448, 203] on button "Add tags" at bounding box center [412, 203] width 70 height 28
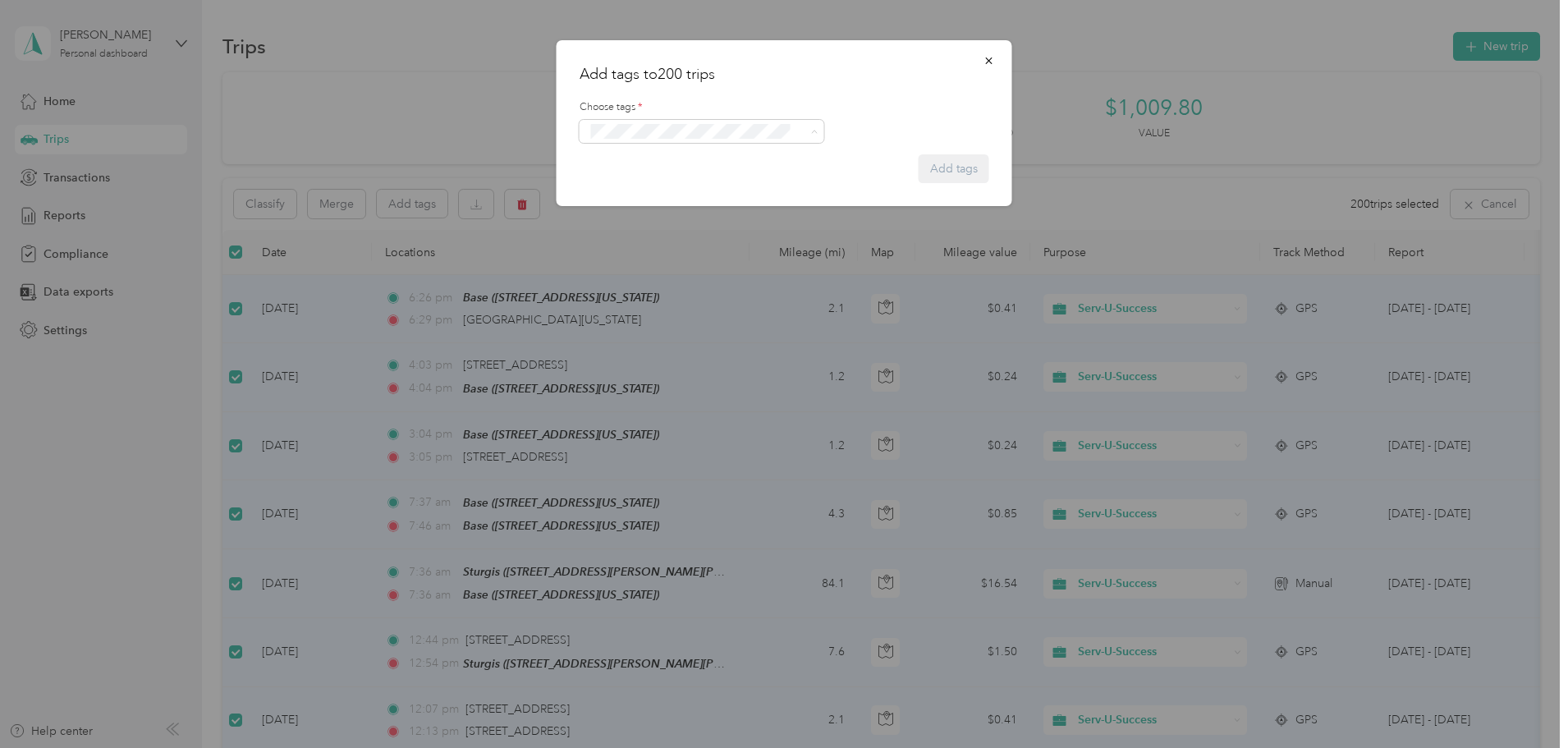
click at [650, 225] on button "Crp-corporate" at bounding box center [635, 223] width 88 height 20
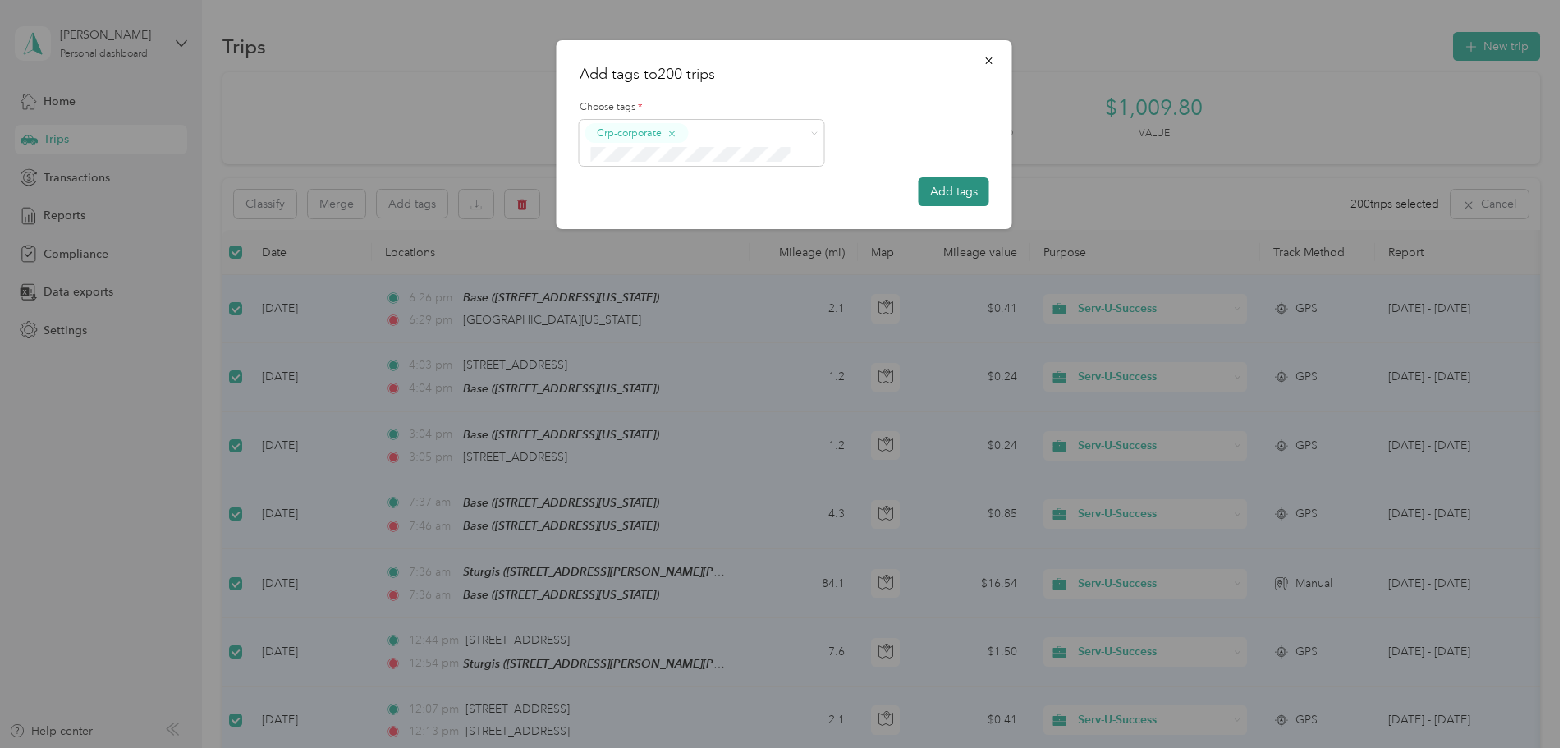
click at [948, 189] on button "Add tags" at bounding box center [954, 191] width 70 height 28
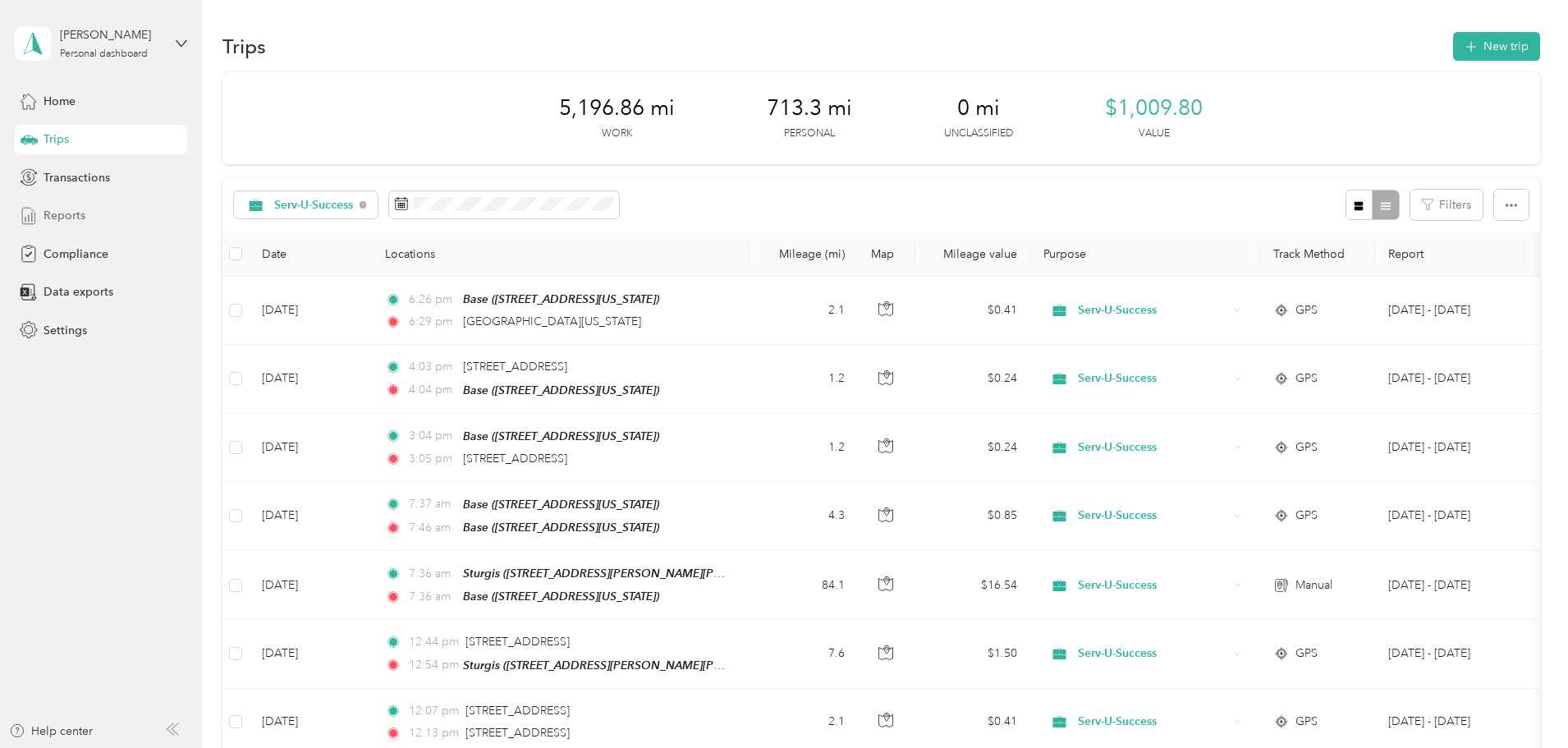
click at [57, 218] on span "Reports" at bounding box center [65, 215] width 42 height 17
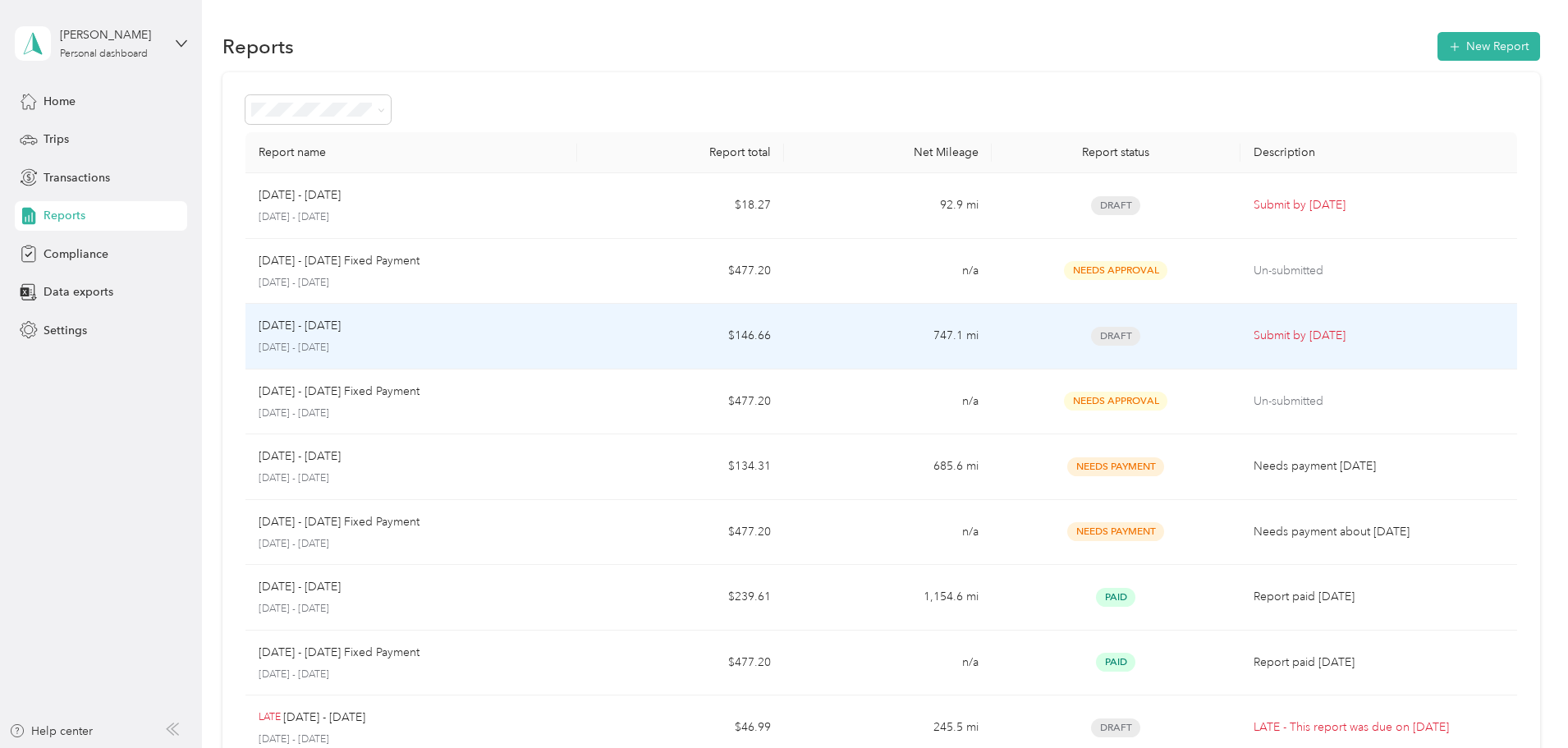
click at [1254, 332] on p "Submit by [DATE]" at bounding box center [1379, 336] width 251 height 18
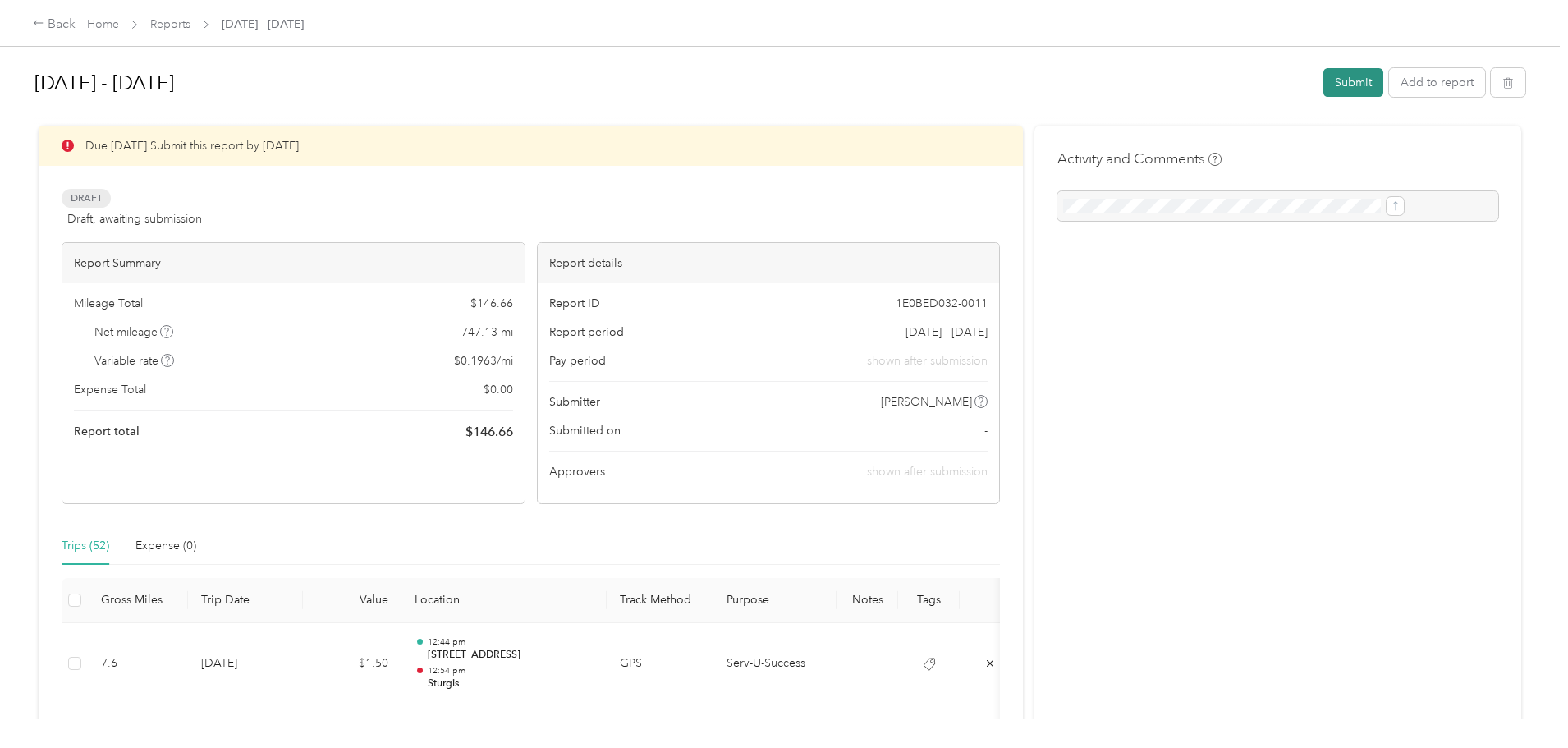
click at [1324, 88] on button "Submit" at bounding box center [1353, 81] width 59 height 28
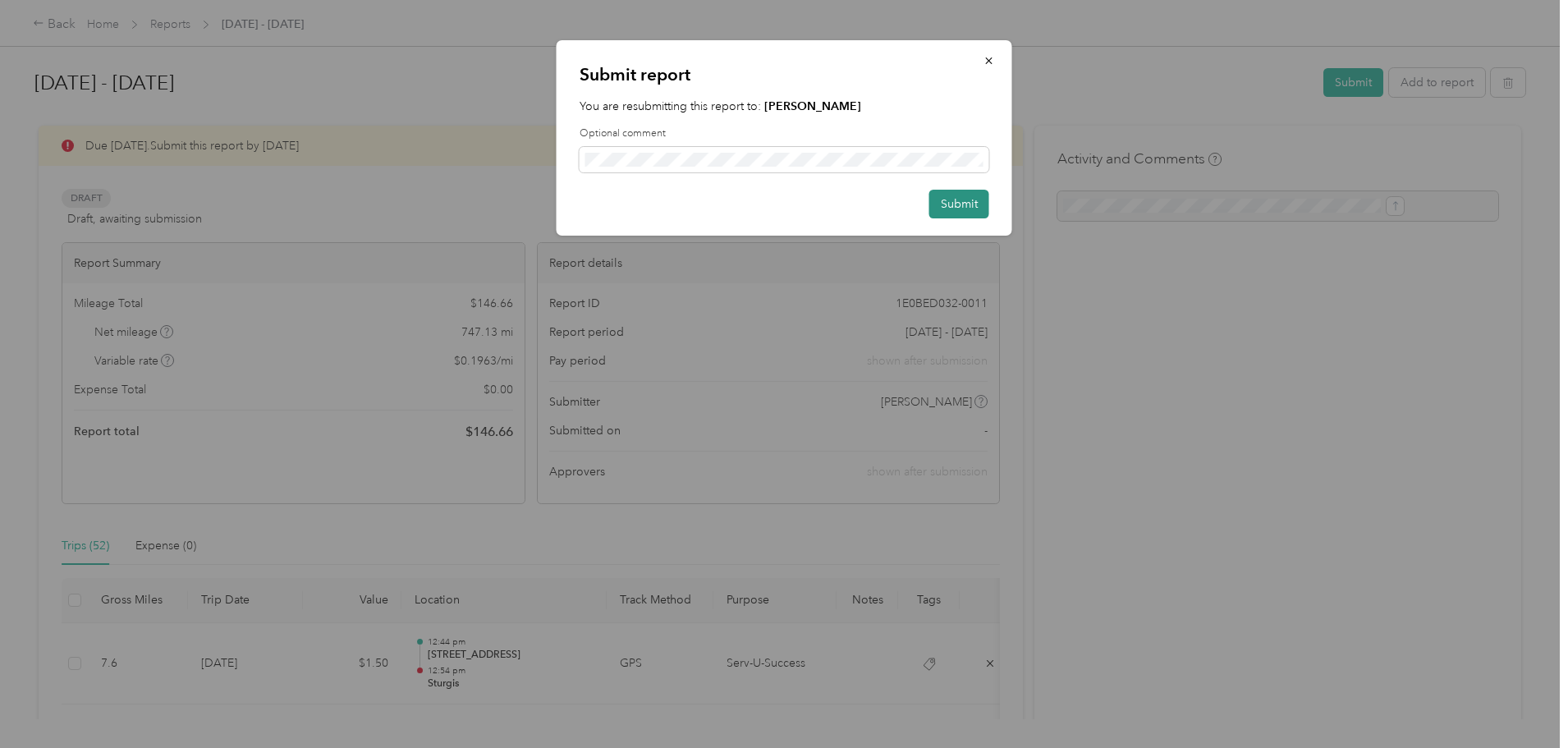
click at [957, 198] on button "Submit" at bounding box center [959, 203] width 59 height 28
